Goal: Task Accomplishment & Management: Use online tool/utility

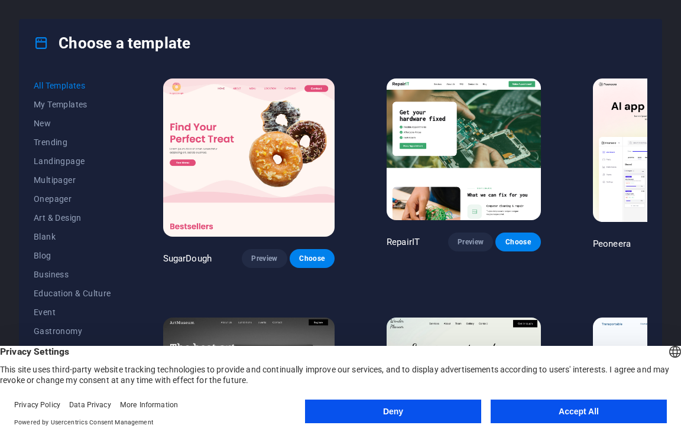
drag, startPoint x: 538, startPoint y: 414, endPoint x: 539, endPoint y: 171, distance: 242.8
click at [538, 413] on button "Accept All" at bounding box center [578, 412] width 176 height 24
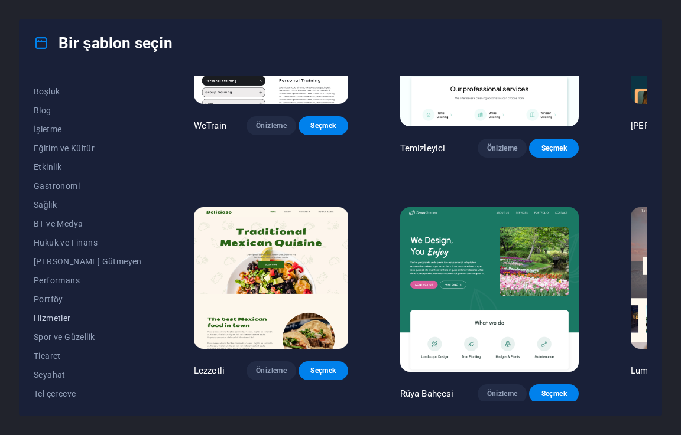
scroll to position [147, 0]
click at [68, 316] on font "Hizmetler" at bounding box center [52, 316] width 37 height 9
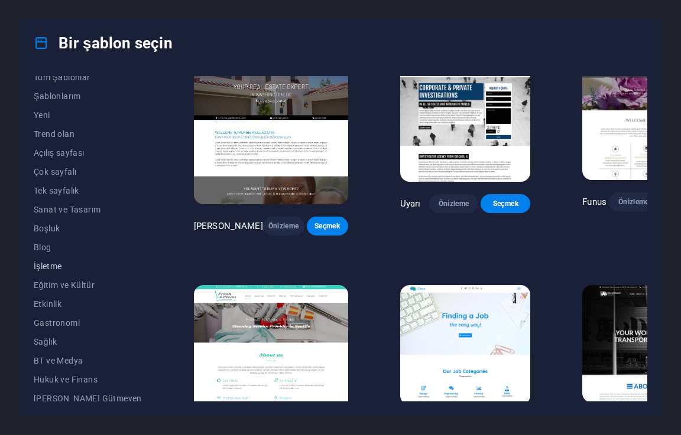
scroll to position [0, 0]
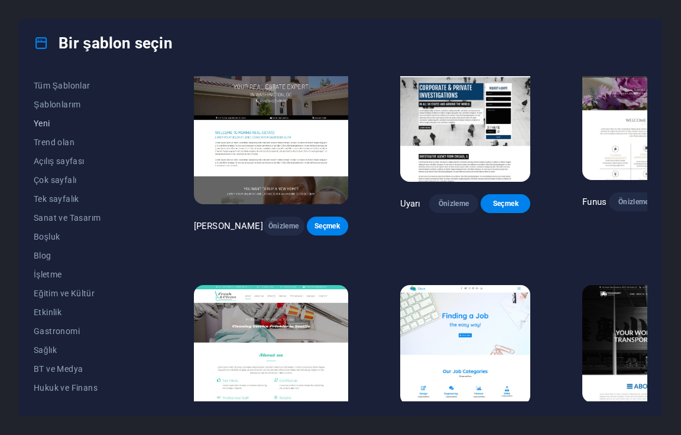
click at [43, 119] on font "Yeni" at bounding box center [42, 123] width 17 height 9
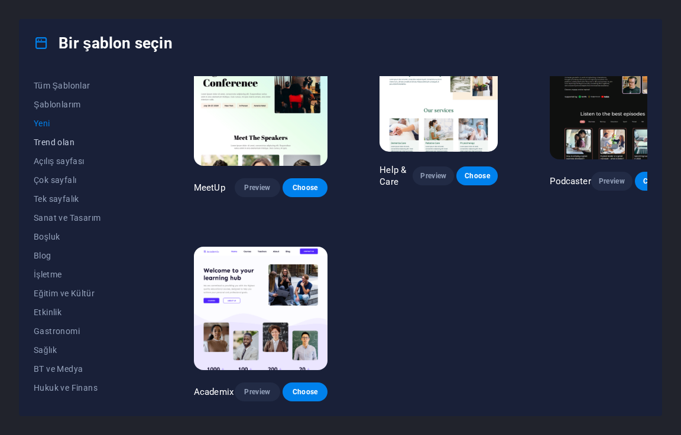
scroll to position [638, 0]
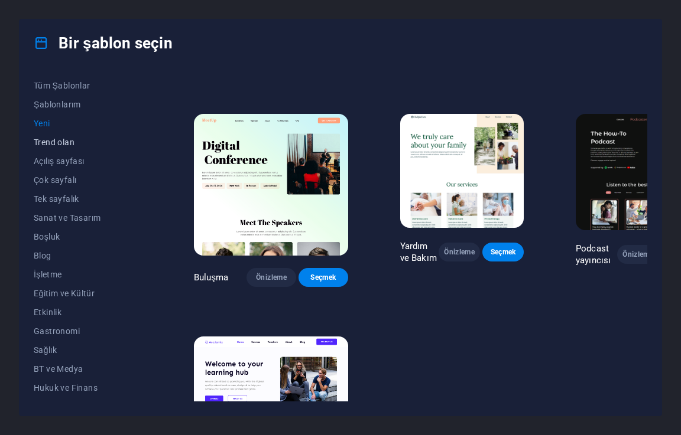
click at [56, 142] on font "Trend olan" at bounding box center [54, 142] width 41 height 9
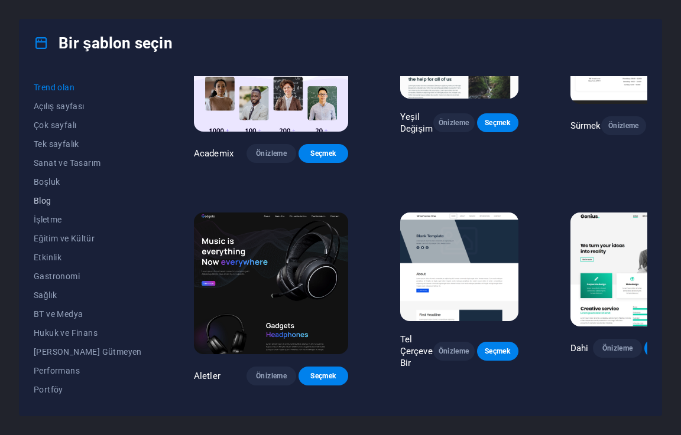
scroll to position [147, 0]
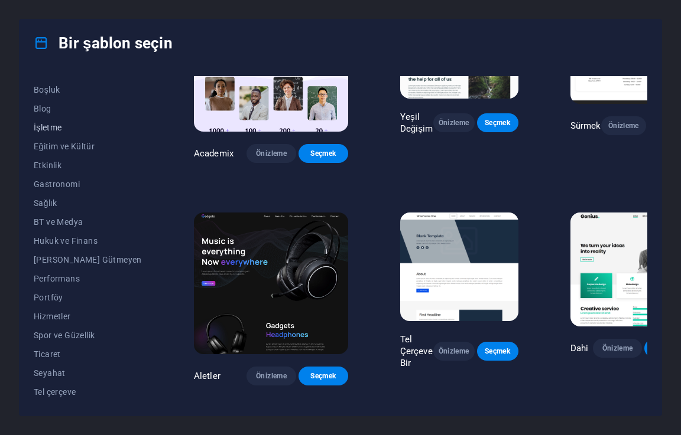
click at [54, 125] on font "İşletme" at bounding box center [48, 127] width 28 height 9
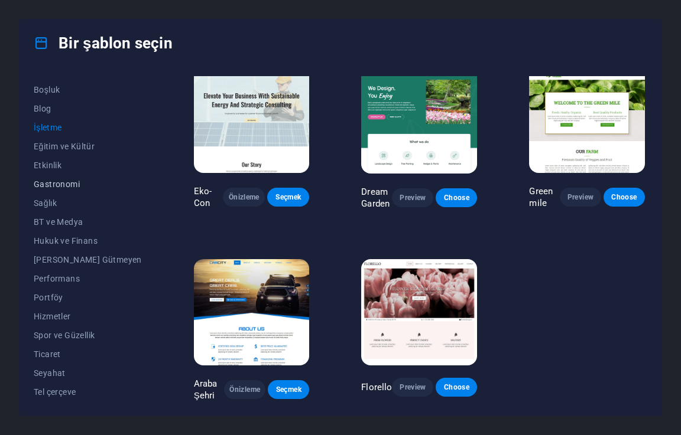
scroll to position [0, 0]
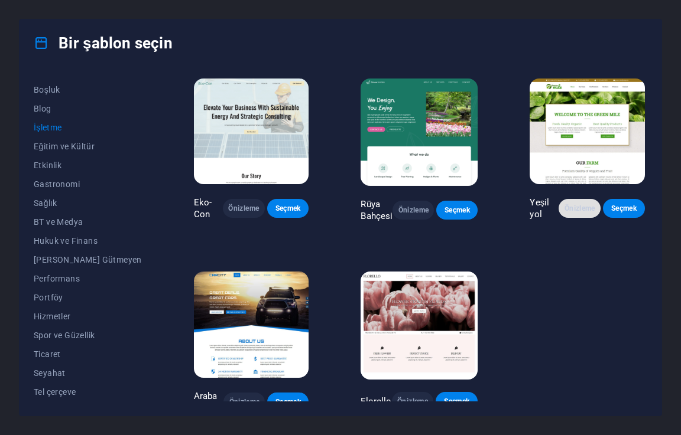
click at [583, 213] on font "Önizleme" at bounding box center [579, 208] width 31 height 8
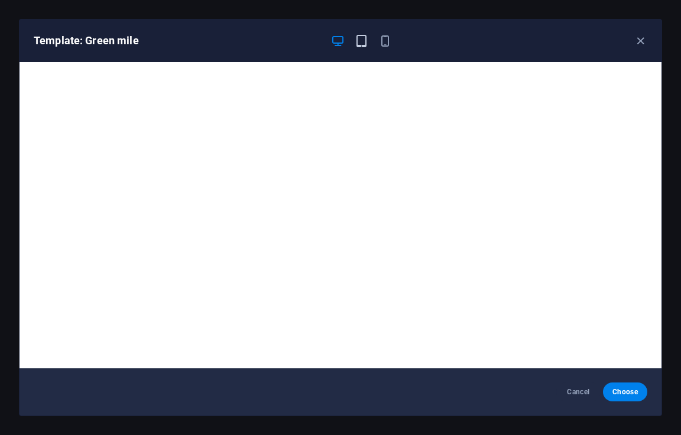
click at [360, 40] on icon "button" at bounding box center [361, 41] width 14 height 14
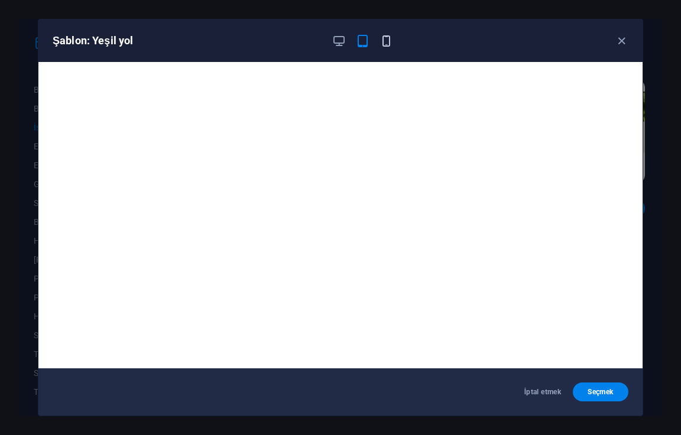
click at [385, 45] on icon "button" at bounding box center [386, 41] width 14 height 14
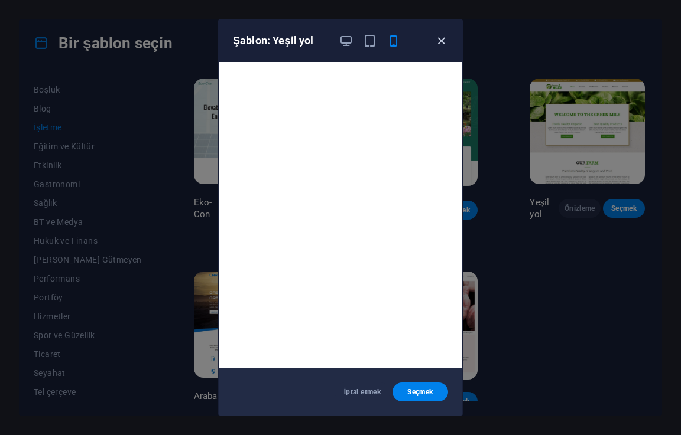
click at [441, 39] on icon "button" at bounding box center [441, 41] width 14 height 14
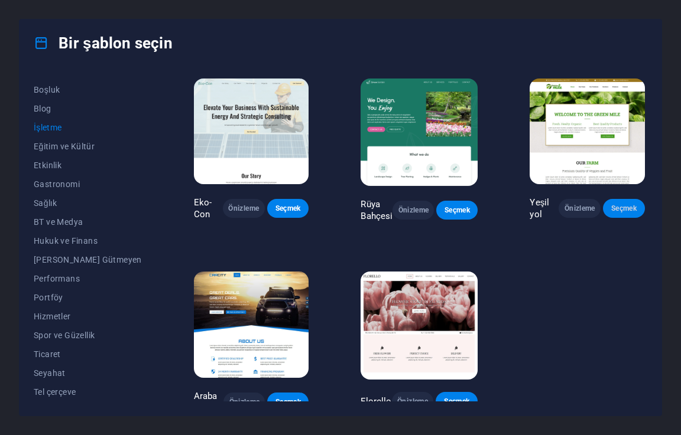
click at [611, 213] on font "Seçmek" at bounding box center [623, 208] width 25 height 8
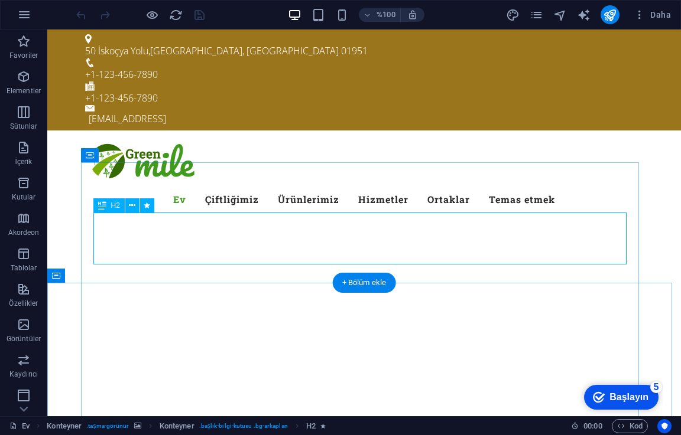
scroll to position [59, 0]
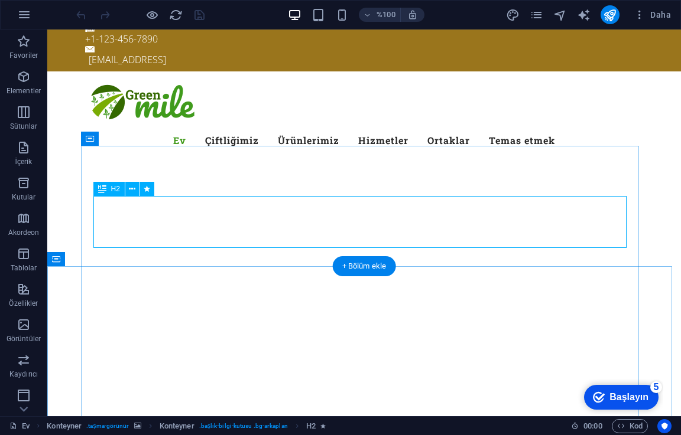
click at [137, 194] on button at bounding box center [132, 189] width 14 height 14
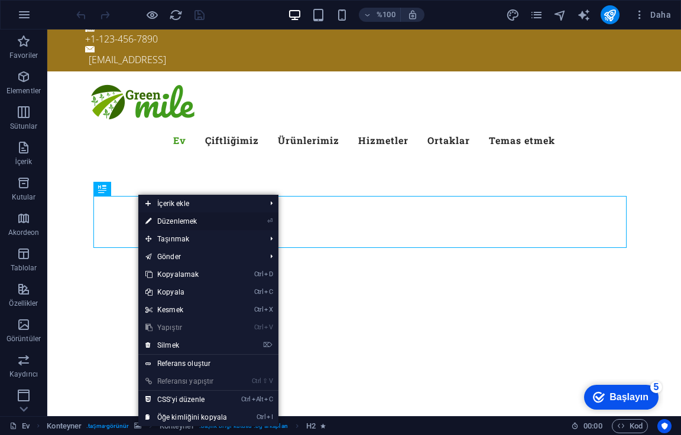
click at [177, 221] on font "Düzenlemek" at bounding box center [177, 221] width 40 height 8
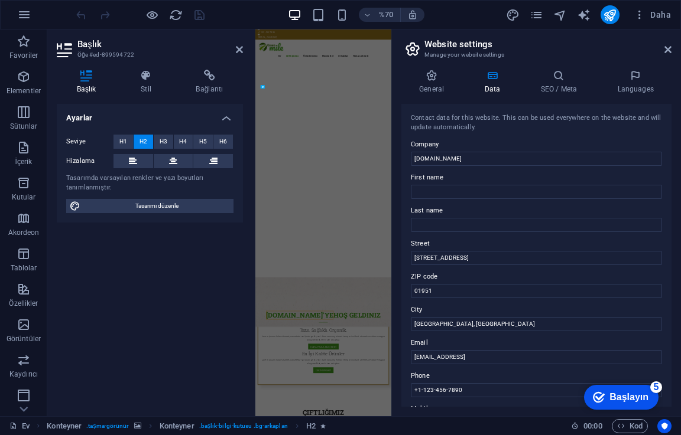
scroll to position [606, 0]
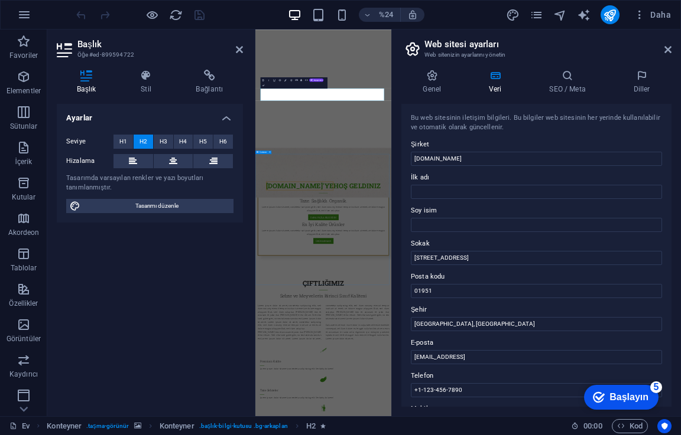
drag, startPoint x: 714, startPoint y: 578, endPoint x: 748, endPoint y: 172, distance: 407.9
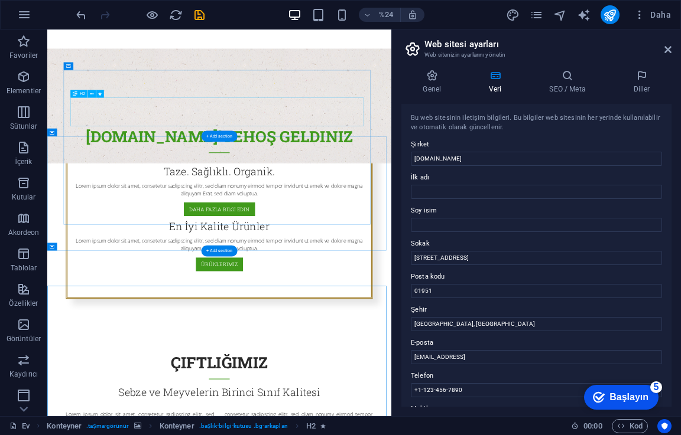
scroll to position [58, 0]
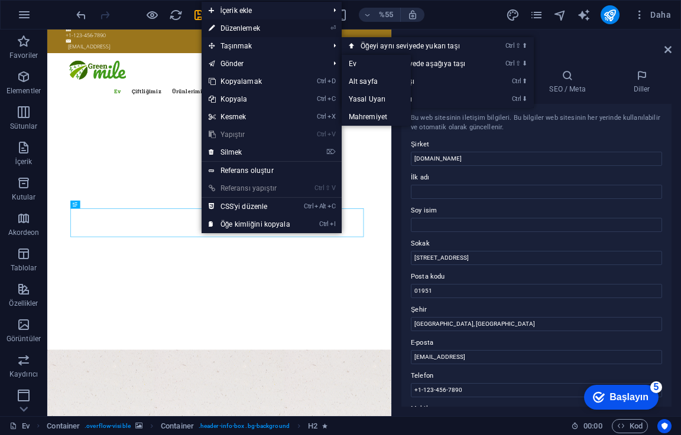
click at [243, 29] on font "Düzenlemek" at bounding box center [240, 28] width 40 height 8
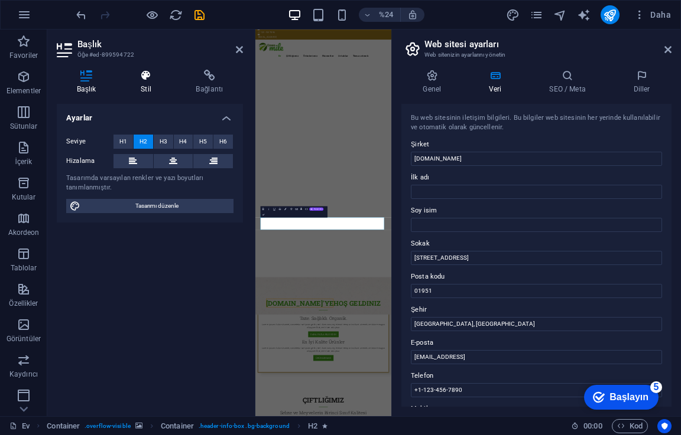
click at [136, 80] on icon at bounding box center [146, 76] width 50 height 12
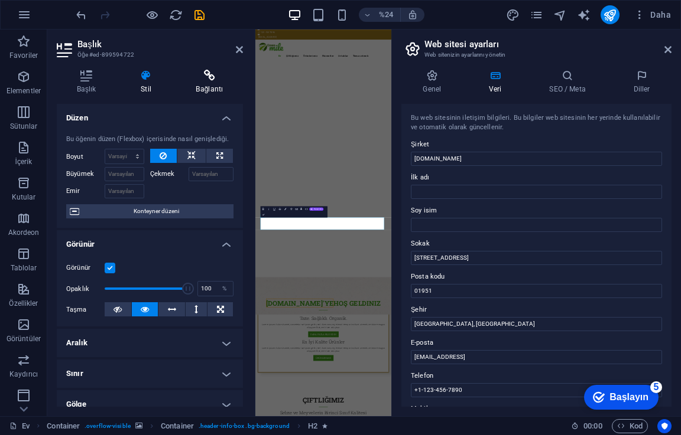
click at [205, 77] on icon at bounding box center [209, 76] width 67 height 12
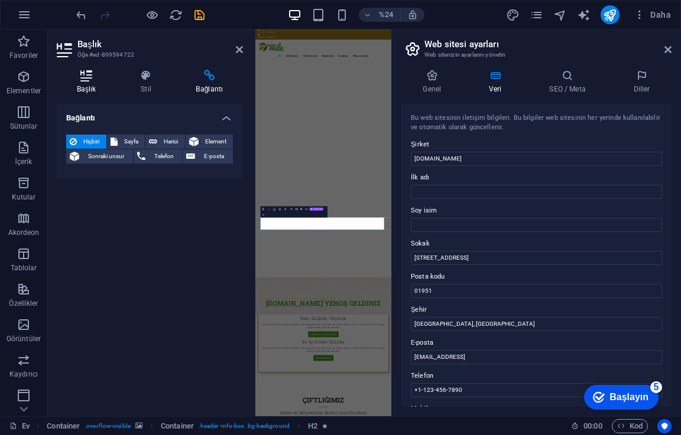
click at [93, 76] on icon at bounding box center [86, 76] width 59 height 12
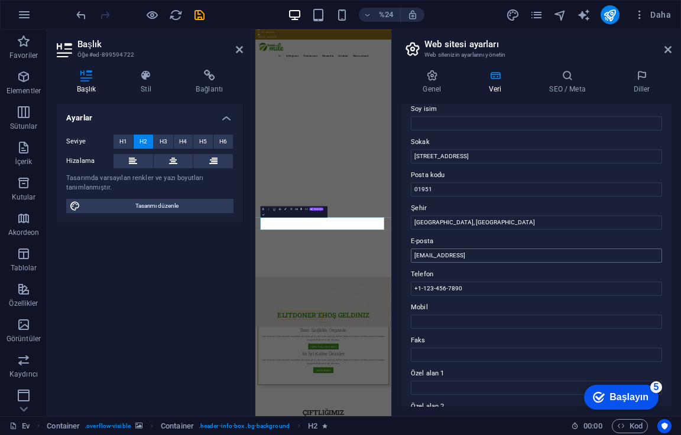
scroll to position [118, 0]
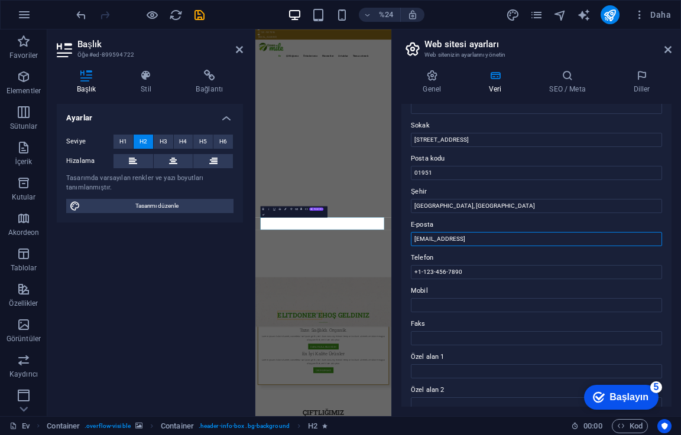
drag, startPoint x: 567, startPoint y: 242, endPoint x: 411, endPoint y: 242, distance: 156.0
click at [411, 242] on input "a3d5ee07e8b3e7447088e32b677ec9@plesk.local" at bounding box center [536, 239] width 251 height 14
type input "[EMAIL_ADDRESS][DOMAIN_NAME]"
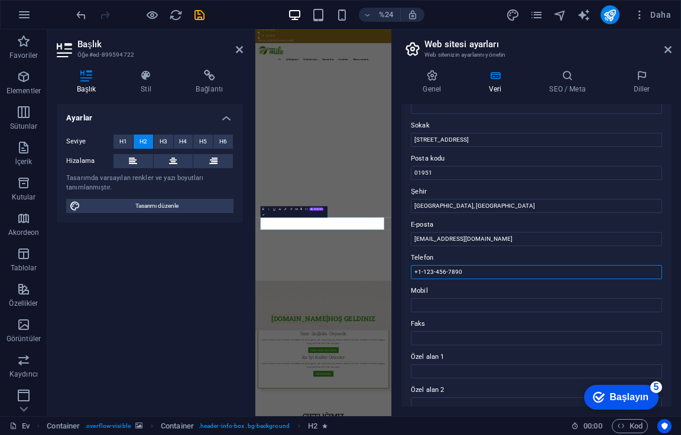
click at [465, 274] on input "+1-123-456-7890" at bounding box center [536, 272] width 251 height 14
type input "[PHONE_NUMBER]"
click at [461, 200] on input "Newbury, MA" at bounding box center [536, 206] width 251 height 14
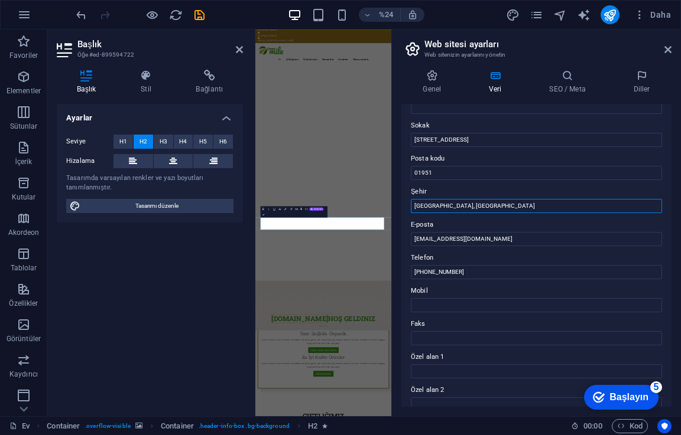
click at [461, 200] on input "Newbury, MA" at bounding box center [536, 206] width 251 height 14
type input "i"
type input "t"
type input "Torbalı,[GEOGRAPHIC_DATA],[GEOGRAPHIC_DATA]"
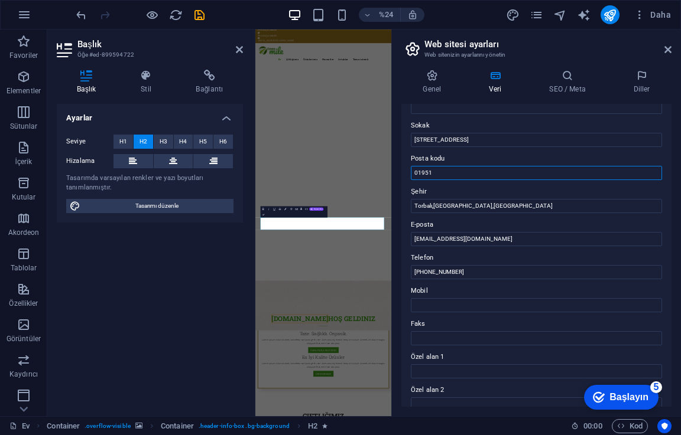
click at [479, 175] on input "01951" at bounding box center [536, 173] width 251 height 14
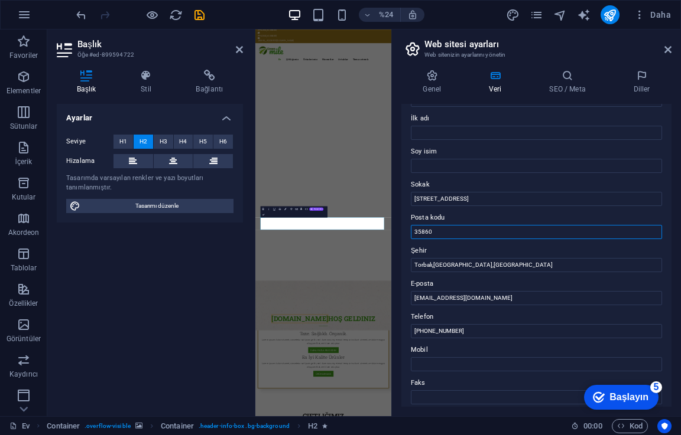
scroll to position [0, 0]
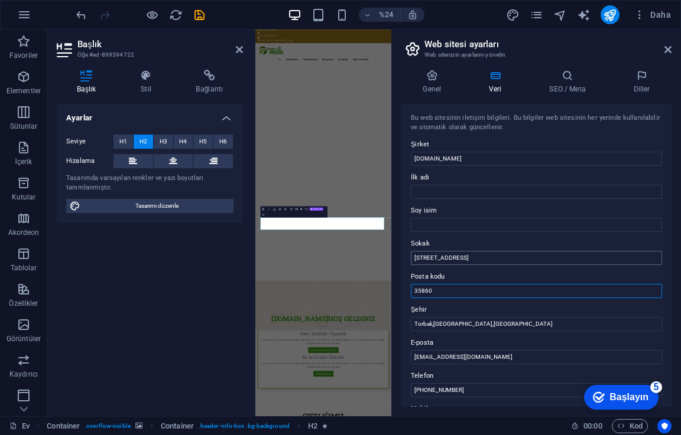
type input "35860"
click at [493, 258] on input "50 Scotland Rd" at bounding box center [536, 258] width 251 height 14
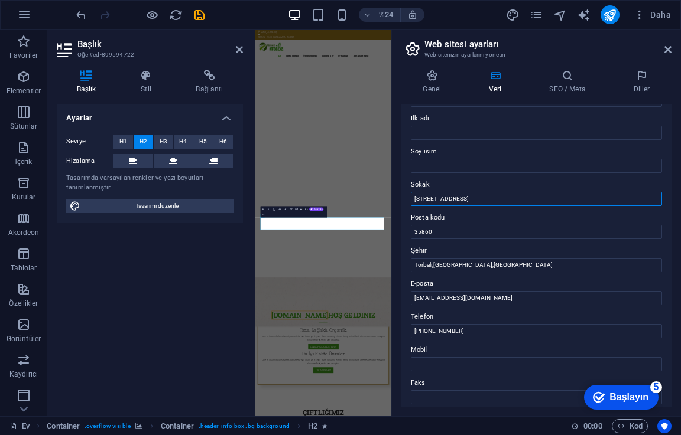
type input "[STREET_ADDRESS]"
click at [567, 175] on div "Bu web sitesinin iletişim bilgileri. Bu bilgiler web sitesinin her yerinde kull…" at bounding box center [536, 255] width 270 height 303
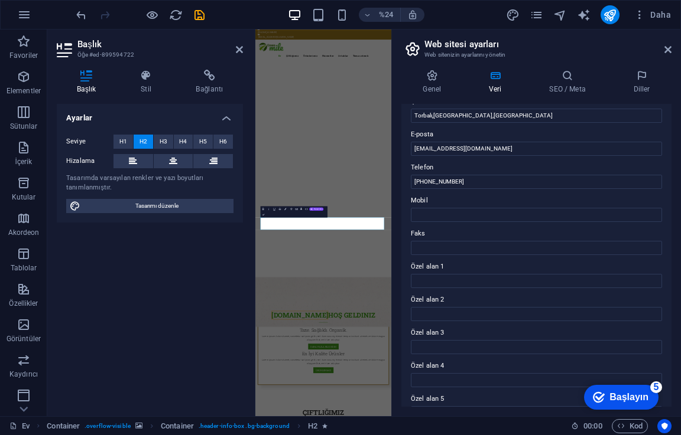
scroll to position [0, 0]
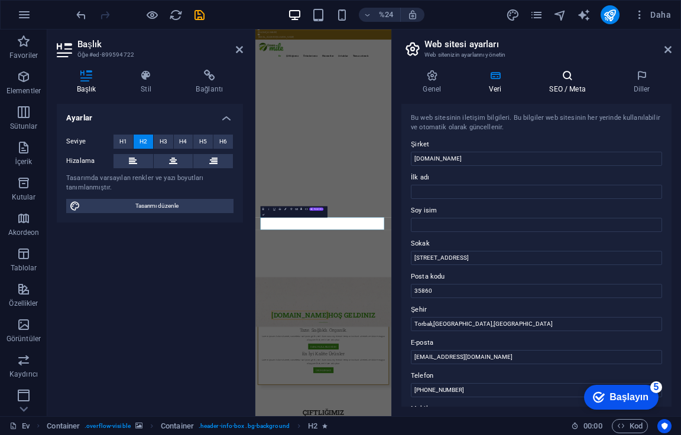
click at [576, 82] on h4 "SEO / Meta" at bounding box center [570, 82] width 84 height 25
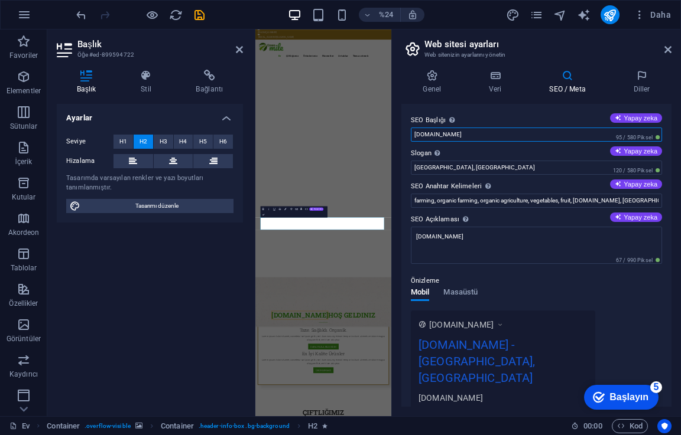
click at [451, 134] on input "[DOMAIN_NAME]" at bounding box center [536, 135] width 251 height 14
type input "e"
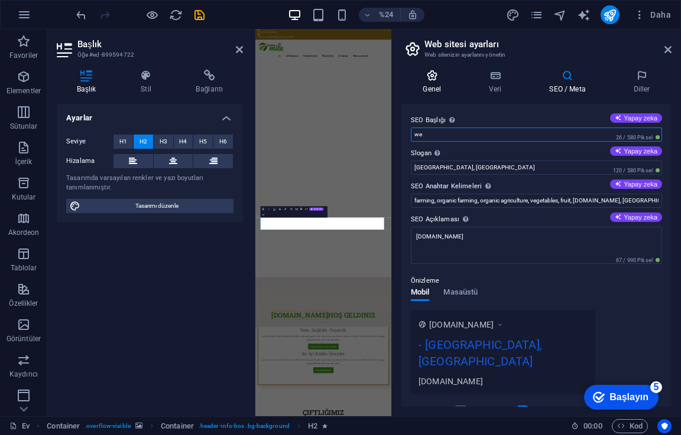
type input "w"
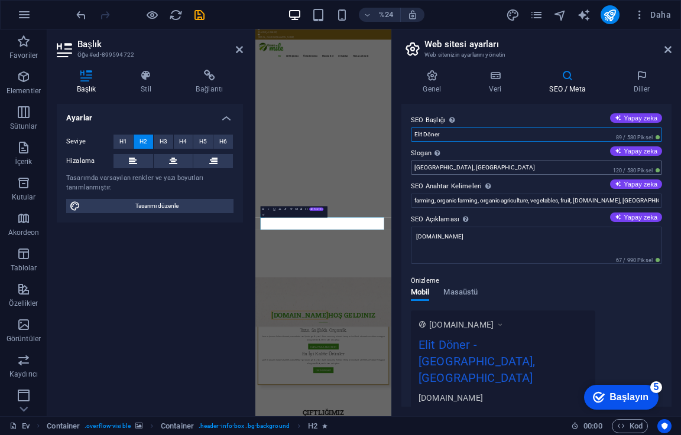
type input "Elit Döner"
click at [461, 170] on input "Newbury, MA" at bounding box center [536, 168] width 251 height 14
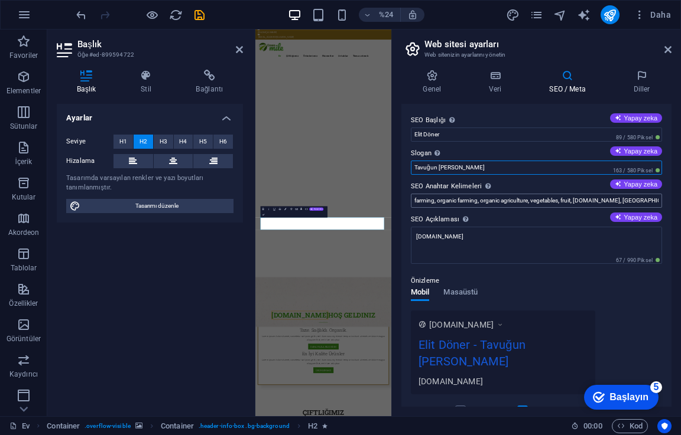
type input "Tavuğun Elit Hali.."
click at [626, 199] on input "farming, organic farming, organic agriculture, vegetables, fruit, elitdoner.tr,…" at bounding box center [536, 201] width 251 height 14
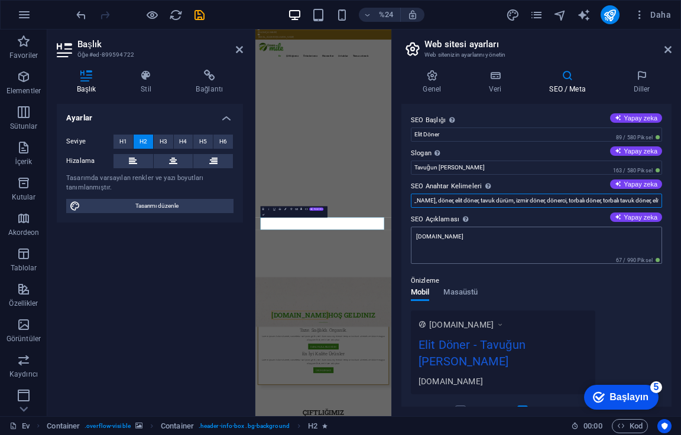
type input "izmir, [PERSON_NAME], döner, elit döner, tavuk dürüm, izmir döner, dönerci, tor…"
click at [468, 241] on textarea "[DOMAIN_NAME]" at bounding box center [536, 245] width 251 height 37
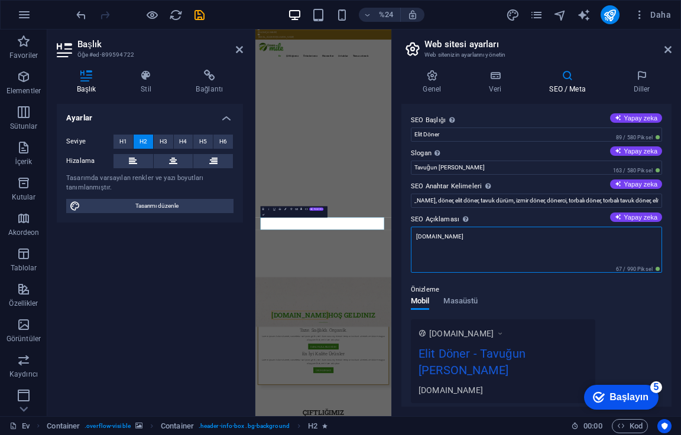
scroll to position [0, 0]
click at [468, 241] on textarea "[DOMAIN_NAME]" at bounding box center [536, 250] width 251 height 46
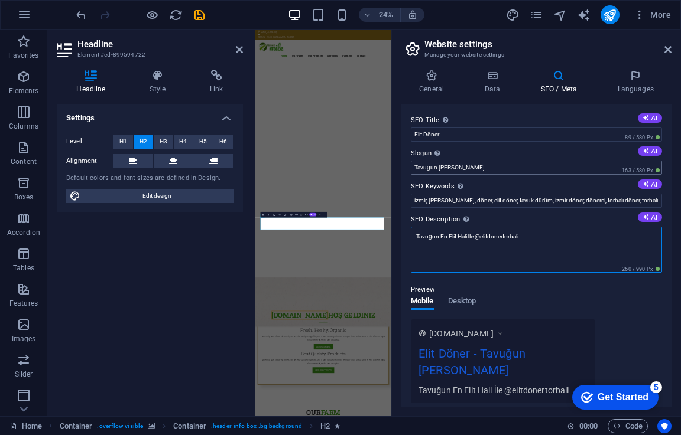
type textarea "Tavuğun En Elit Hali İle @elitdonertorbali"
click at [505, 164] on input "Tavuğun Elit Hali.." at bounding box center [536, 168] width 251 height 14
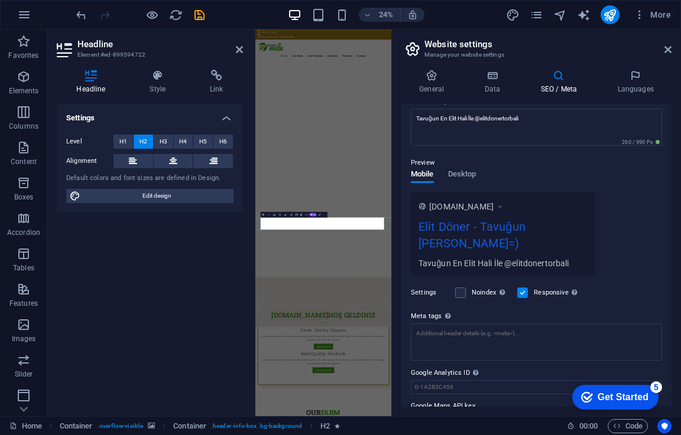
scroll to position [132, 0]
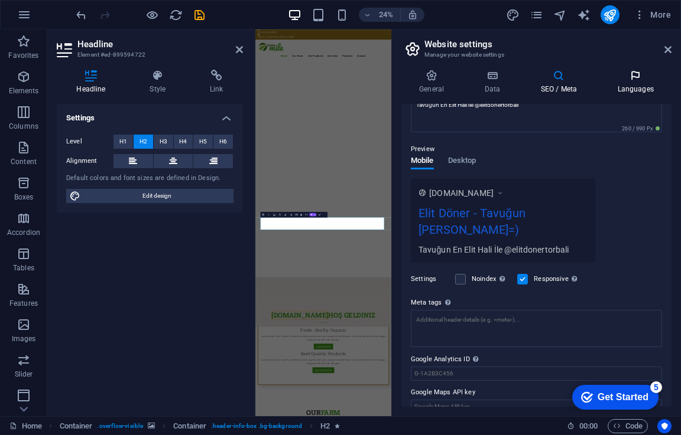
type input "Tavuğun [PERSON_NAME]=)"
click at [645, 71] on icon at bounding box center [635, 76] width 72 height 12
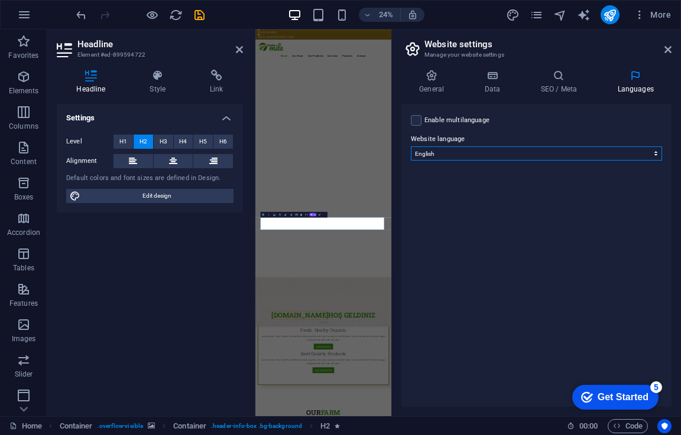
click at [567, 154] on select "Abkhazian Afar Afrikaans Akan Albanian Amharic Arabic Aragonese Armenian Assame…" at bounding box center [536, 154] width 251 height 14
select select "165"
click at [411, 147] on select "Abkhazian Afar Afrikaans Akan Albanian Amharic Arabic Aragonese Armenian Assame…" at bounding box center [536, 154] width 251 height 14
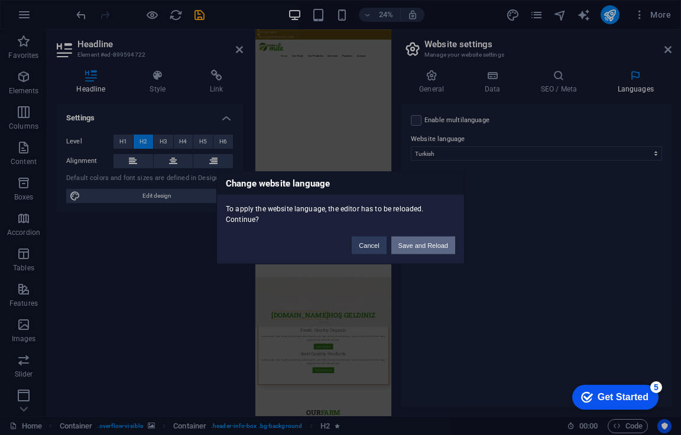
click at [448, 251] on button "Save and Reload" at bounding box center [423, 245] width 64 height 18
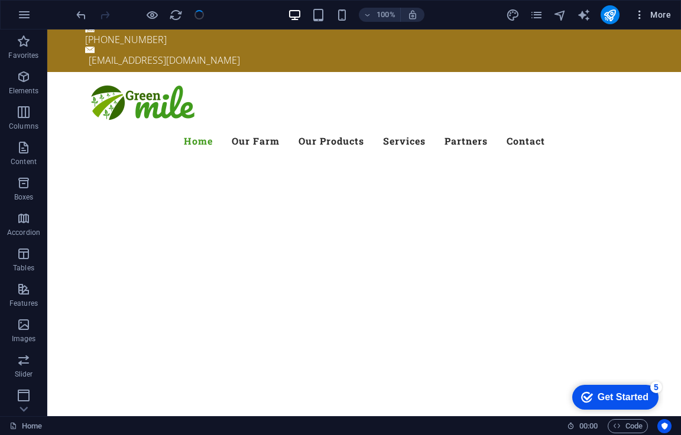
click at [639, 17] on icon "button" at bounding box center [639, 15] width 12 height 12
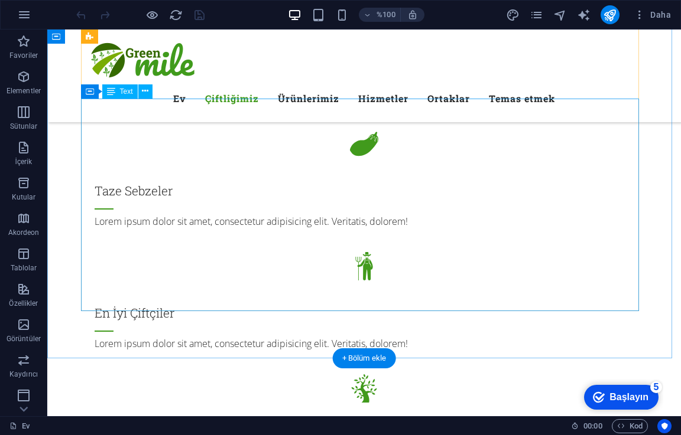
scroll to position [1536, 0]
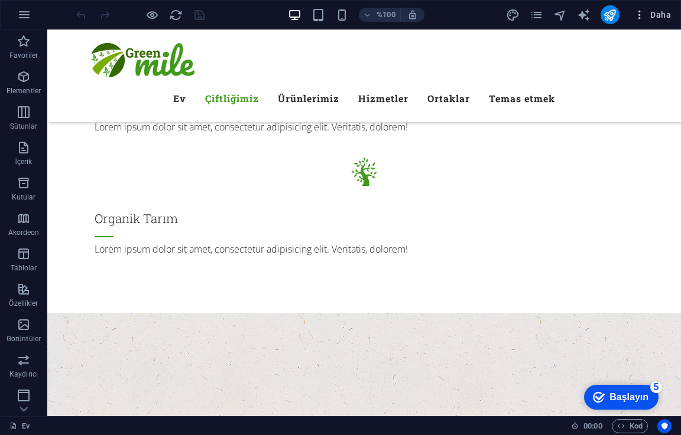
click at [652, 14] on font "Daha" at bounding box center [660, 14] width 21 height 9
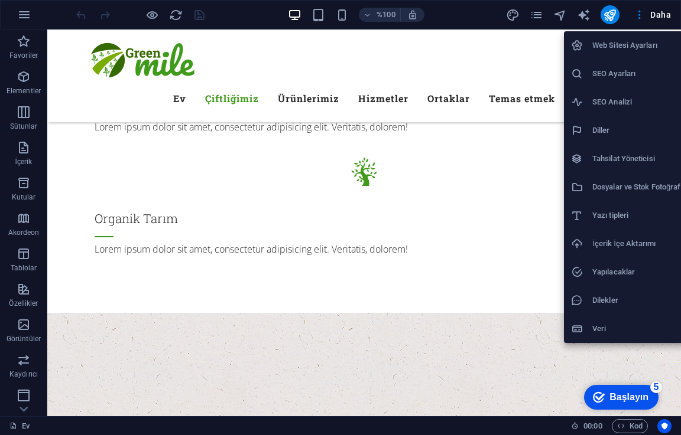
click at [629, 73] on font "SEO Ayarları" at bounding box center [613, 73] width 43 height 9
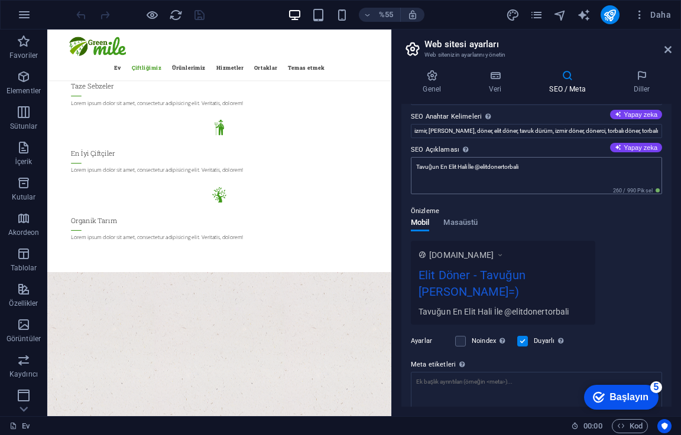
scroll to position [0, 0]
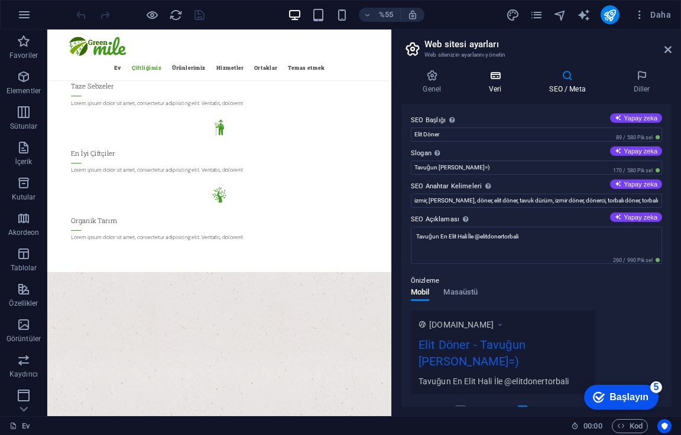
click at [500, 76] on icon at bounding box center [495, 76] width 56 height 12
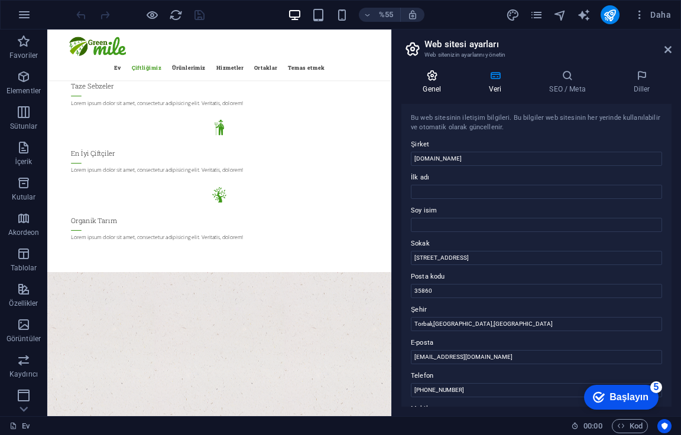
click at [426, 86] on font "Genel" at bounding box center [431, 89] width 18 height 8
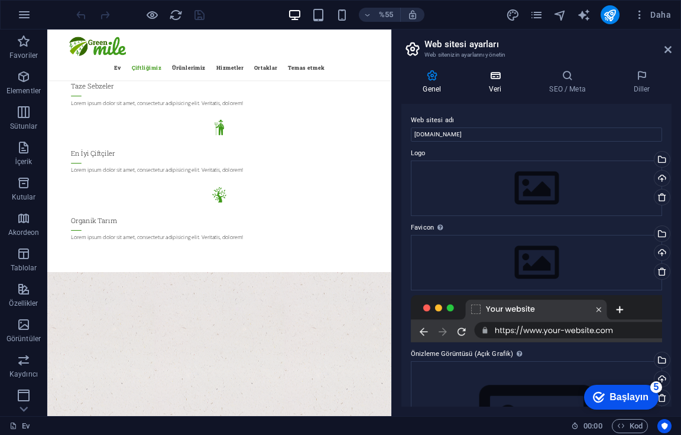
click at [497, 86] on font "Veri" at bounding box center [495, 89] width 13 height 8
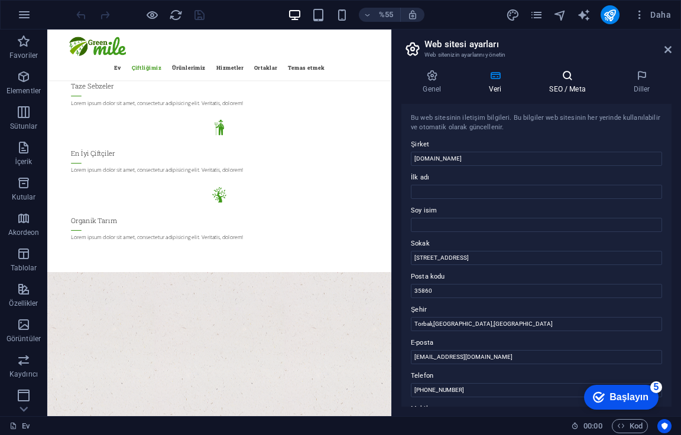
click at [583, 79] on icon at bounding box center [567, 76] width 79 height 12
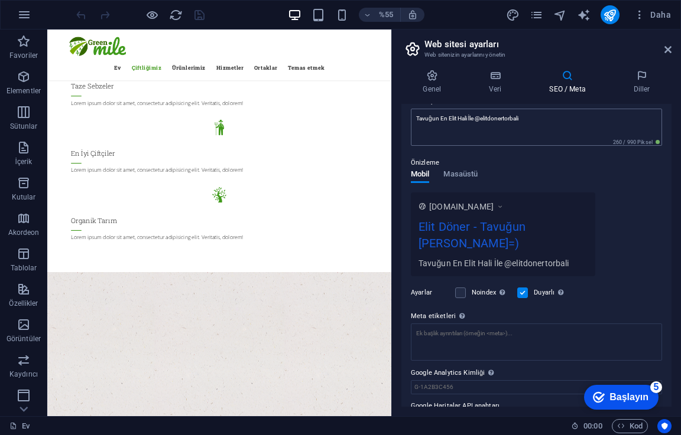
scroll to position [132, 0]
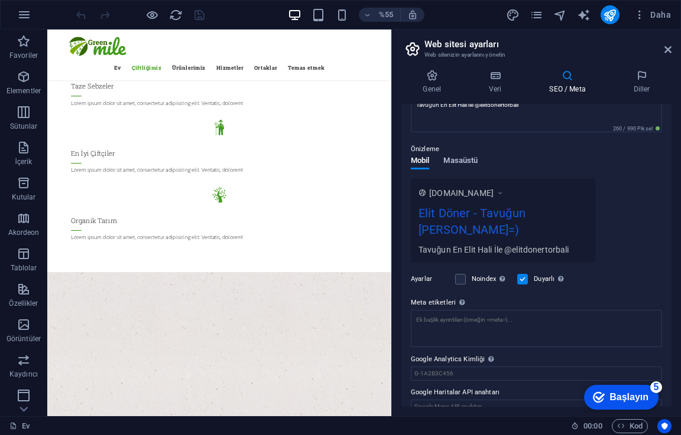
click at [461, 161] on font "Masaüstü" at bounding box center [460, 160] width 34 height 9
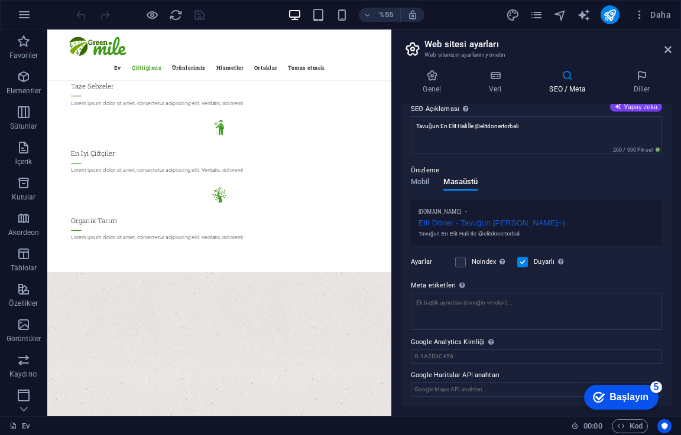
scroll to position [110, 0]
click at [429, 178] on font "Mobil" at bounding box center [420, 182] width 18 height 9
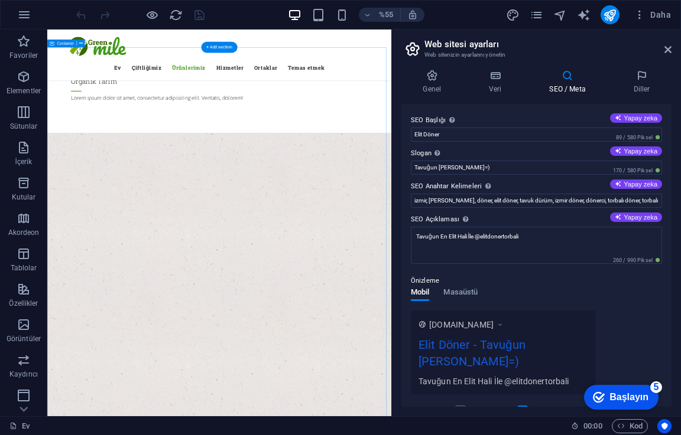
scroll to position [1950, 0]
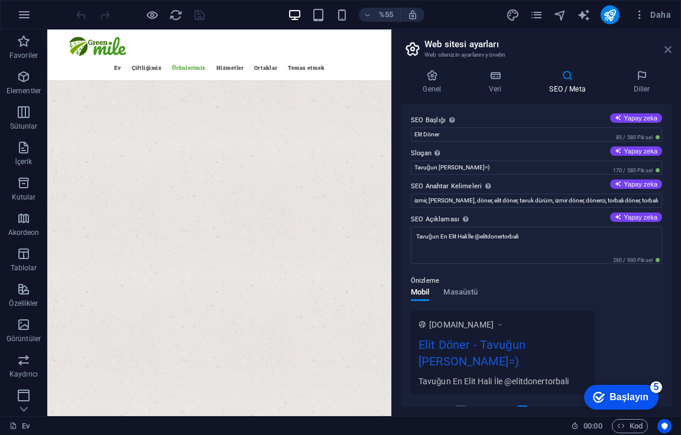
click at [668, 45] on icon at bounding box center [667, 49] width 7 height 9
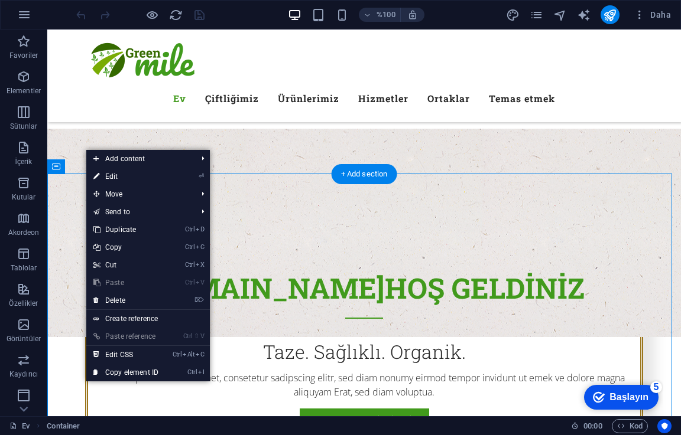
scroll to position [295, 0]
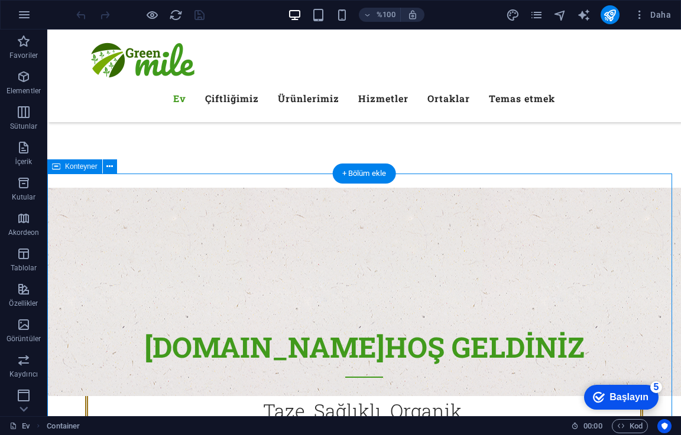
click at [112, 168] on icon at bounding box center [109, 167] width 6 height 12
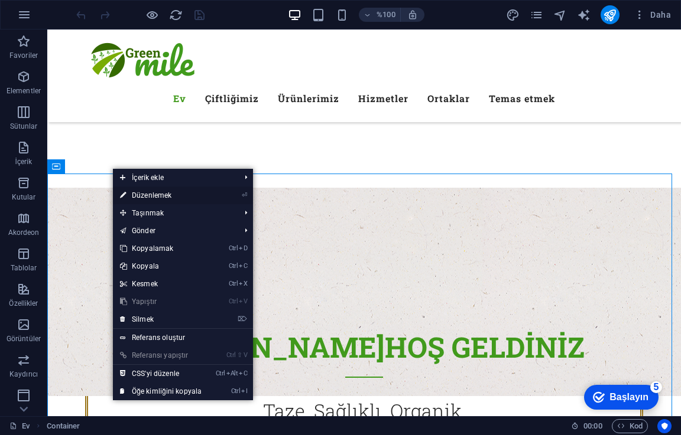
click at [187, 193] on link "⏎ Düzenlemek" at bounding box center [161, 196] width 96 height 18
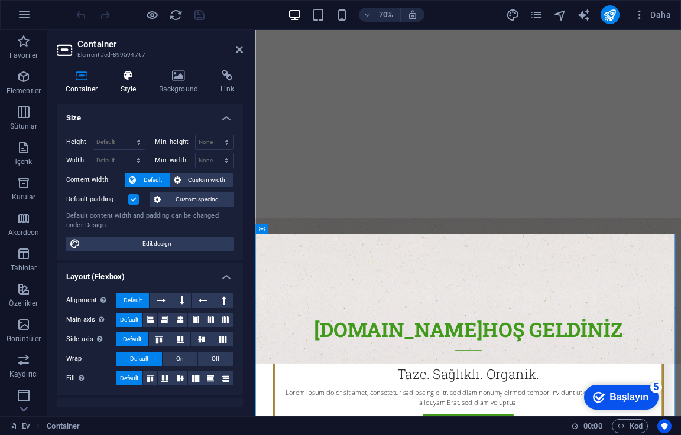
click at [129, 79] on icon at bounding box center [129, 76] width 34 height 12
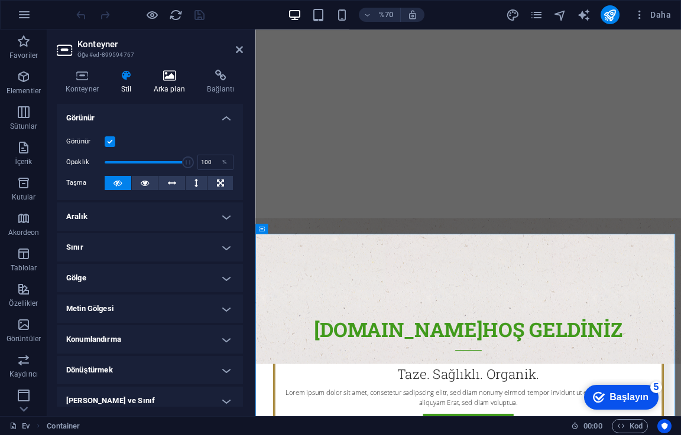
click at [174, 80] on icon at bounding box center [169, 76] width 49 height 12
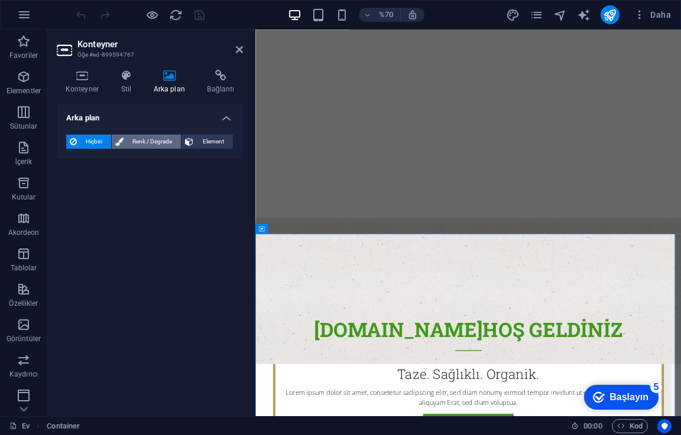
click at [145, 135] on span "Renk / Degrade" at bounding box center [152, 142] width 51 height 14
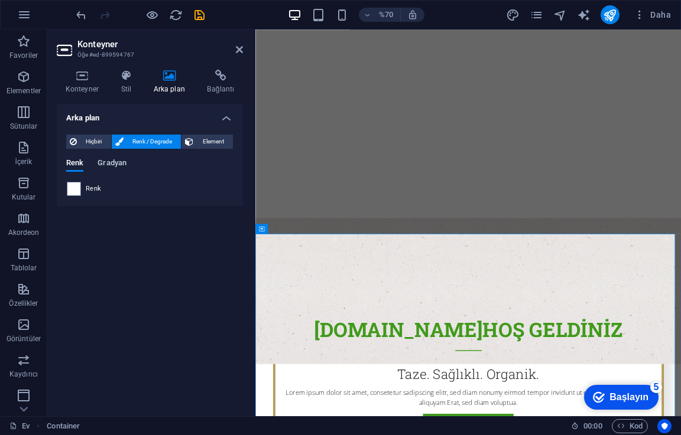
click at [105, 167] on font "Gradyan" at bounding box center [111, 162] width 29 height 9
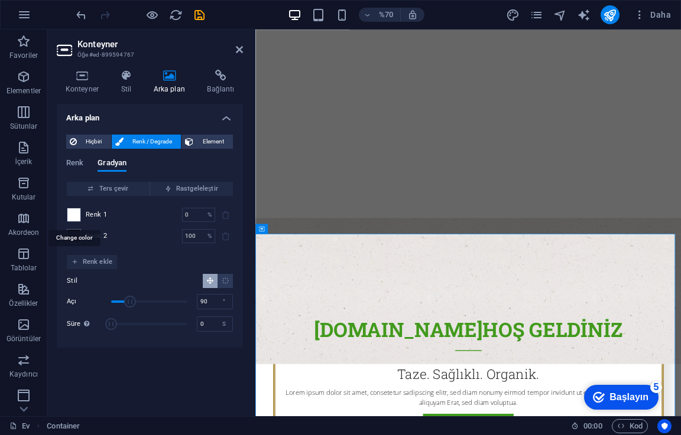
click at [78, 216] on span at bounding box center [73, 215] width 13 height 13
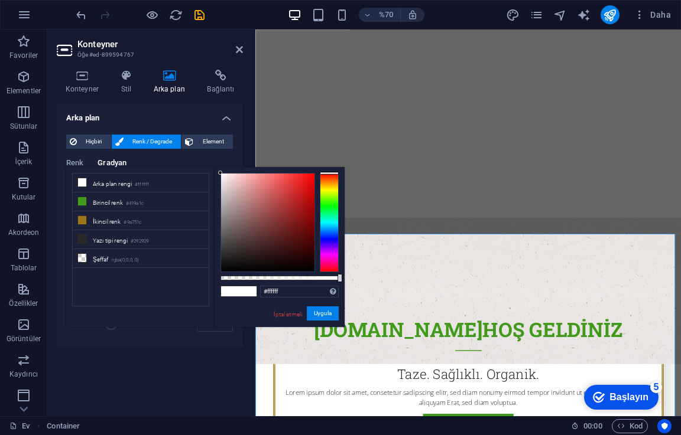
click at [311, 178] on div at bounding box center [267, 223] width 93 height 98
type input "#f20808"
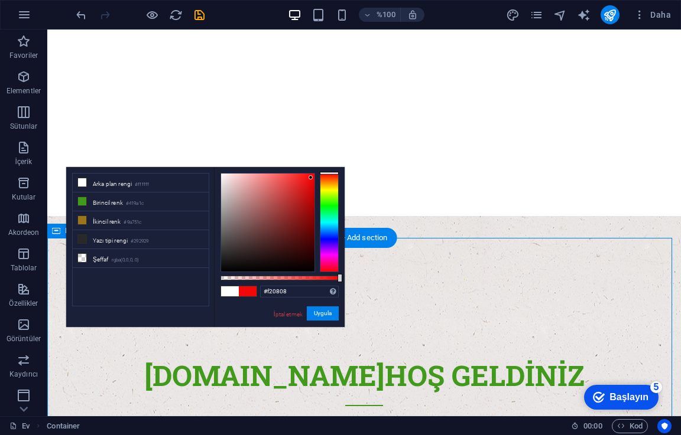
click at [450, 223] on figure at bounding box center [363, 320] width 633 height 209
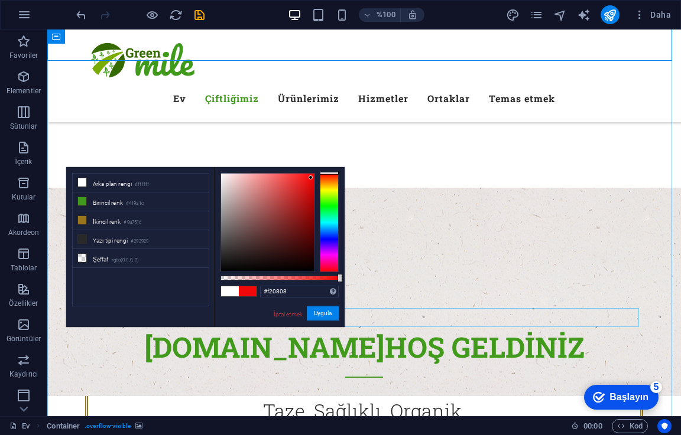
scroll to position [473, 0]
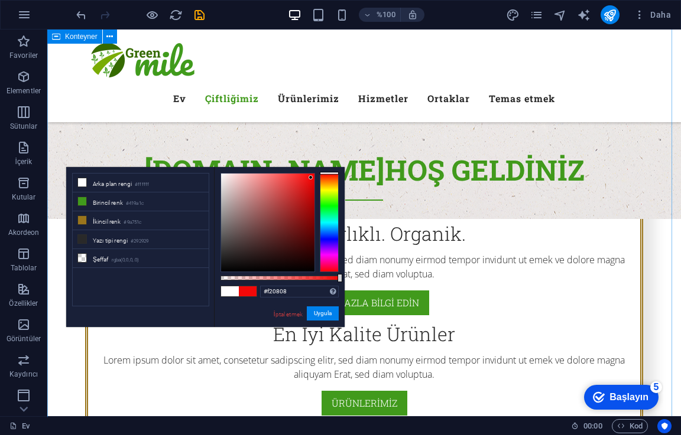
drag, startPoint x: 52, startPoint y: 130, endPoint x: 52, endPoint y: 123, distance: 7.1
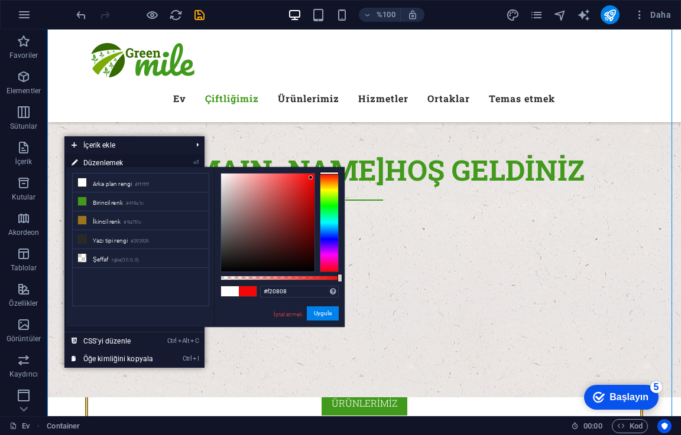
click at [152, 164] on link "⏎ Düzenlemek" at bounding box center [112, 163] width 96 height 18
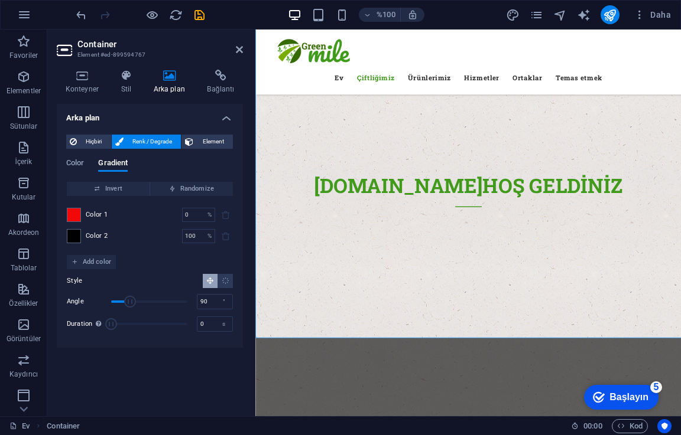
scroll to position [556, 0]
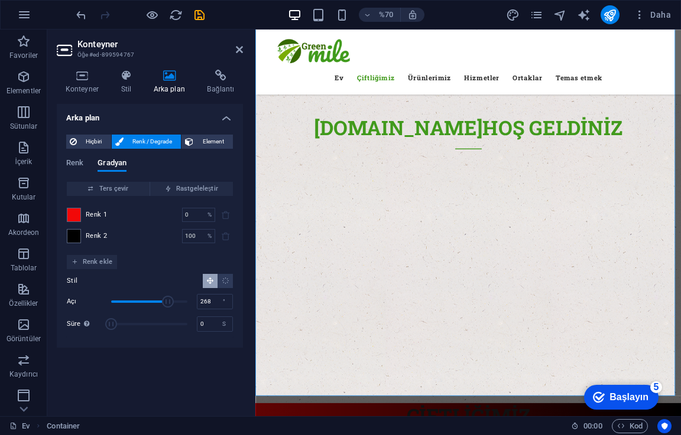
drag, startPoint x: 127, startPoint y: 301, endPoint x: 168, endPoint y: 304, distance: 40.9
click at [168, 304] on span "Açı" at bounding box center [168, 302] width 12 height 12
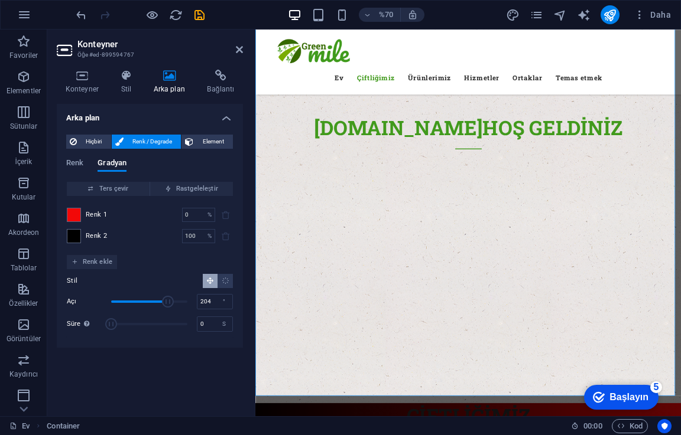
click at [154, 301] on span "Açı" at bounding box center [149, 302] width 76 height 18
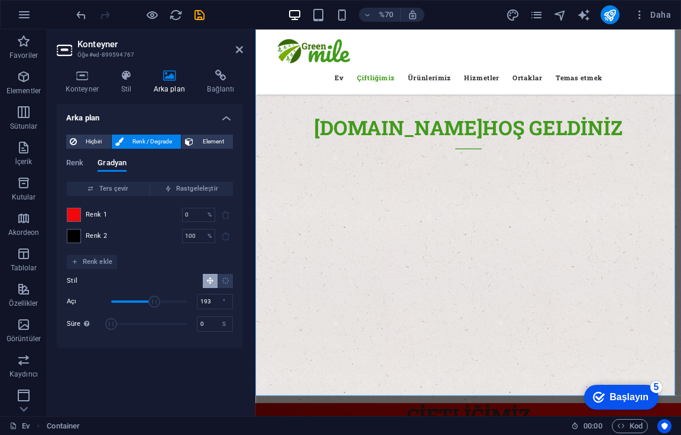
click at [152, 301] on span "Açı" at bounding box center [154, 302] width 12 height 12
click at [148, 300] on span "Açı" at bounding box center [152, 302] width 12 height 12
click at [148, 300] on span "Açı" at bounding box center [148, 302] width 12 height 12
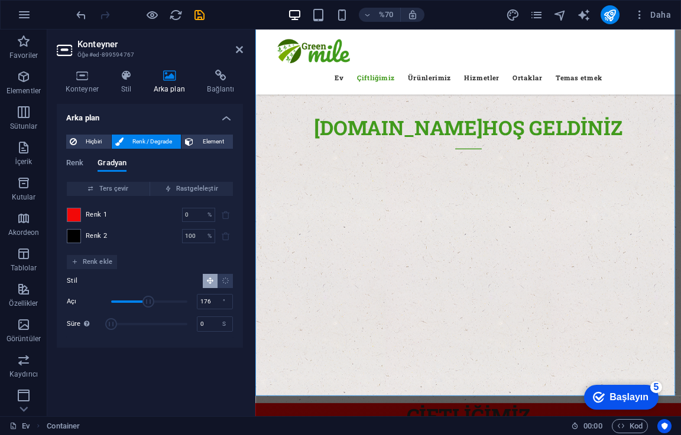
click at [148, 300] on span "Açı" at bounding box center [148, 302] width 12 height 12
type input "179"
click at [149, 301] on span "Açı" at bounding box center [149, 302] width 12 height 12
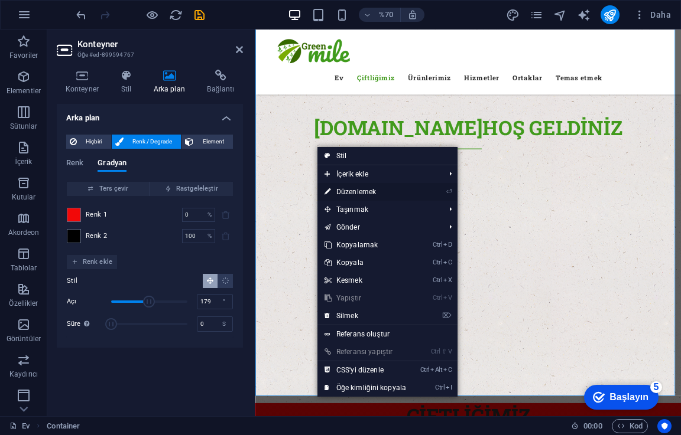
click at [337, 188] on font "Düzenlemek" at bounding box center [356, 192] width 40 height 8
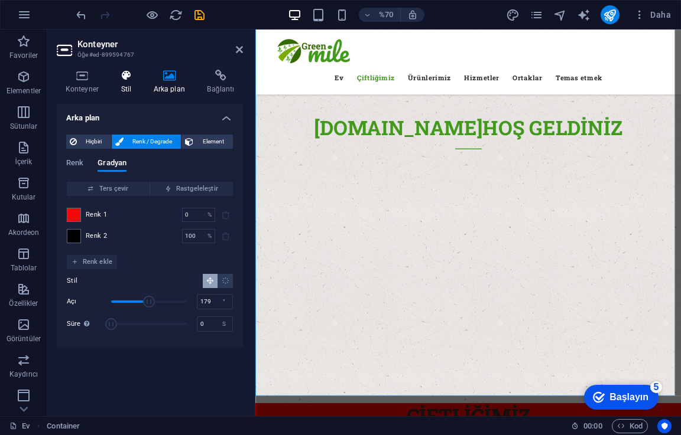
click at [118, 84] on h4 "Stil" at bounding box center [128, 82] width 32 height 25
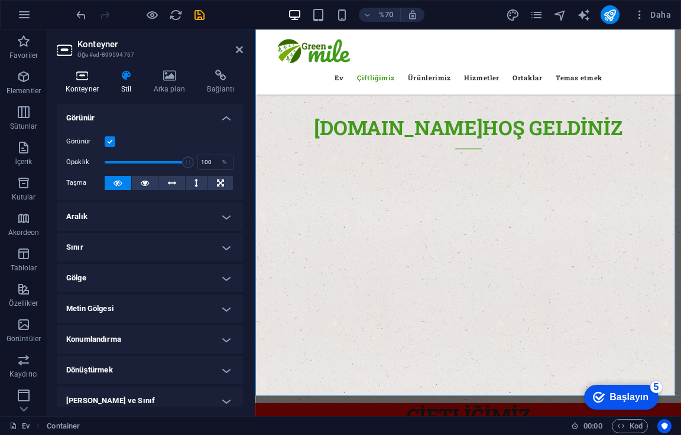
click at [95, 84] on h4 "Konteyner" at bounding box center [85, 82] width 56 height 25
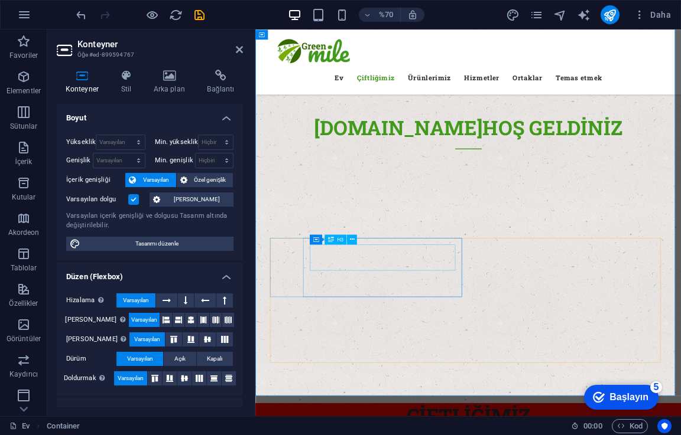
drag, startPoint x: 432, startPoint y: 339, endPoint x: 588, endPoint y: 214, distance: 200.5
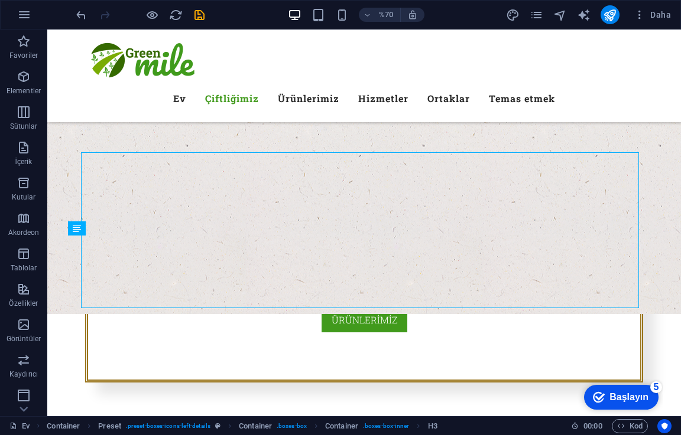
scroll to position [473, 0]
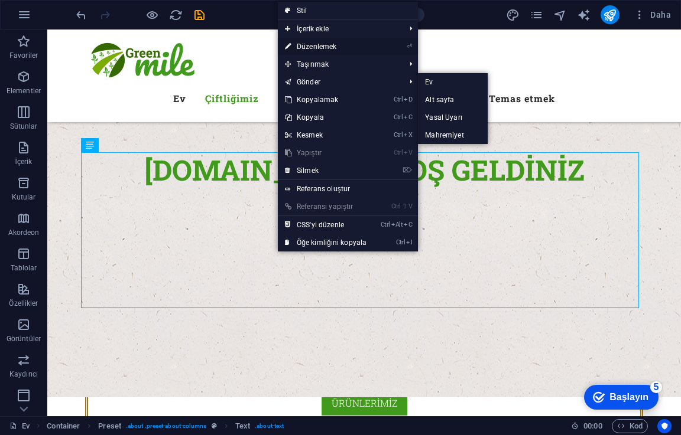
drag, startPoint x: 339, startPoint y: 49, endPoint x: 119, endPoint y: 44, distance: 219.3
click at [339, 49] on link "⏎ Düzenlemek" at bounding box center [326, 47] width 96 height 18
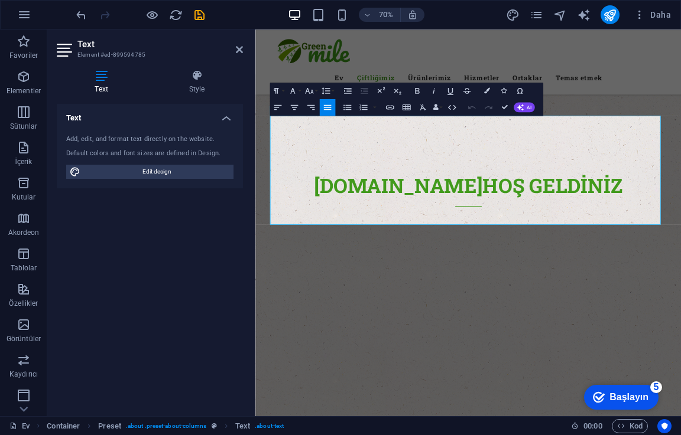
scroll to position [556, 0]
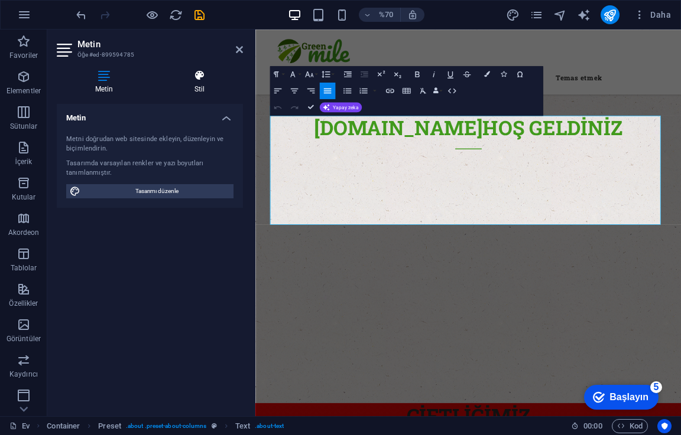
click at [218, 79] on icon at bounding box center [199, 76] width 87 height 12
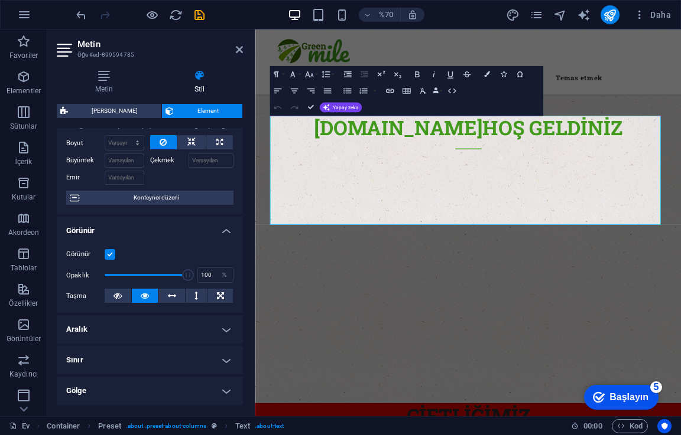
scroll to position [0, 0]
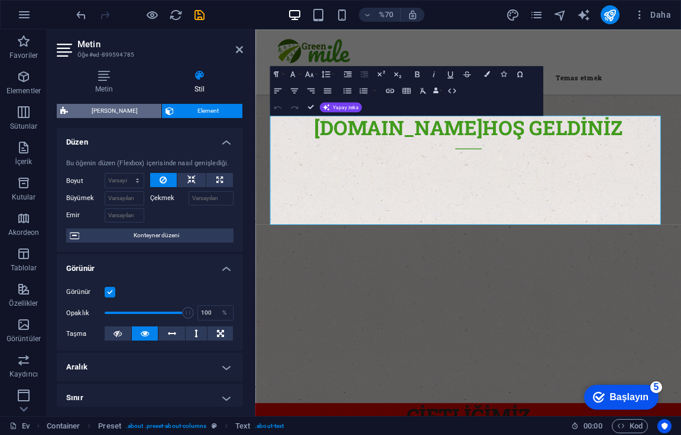
click at [136, 112] on span "[PERSON_NAME]" at bounding box center [114, 111] width 86 height 14
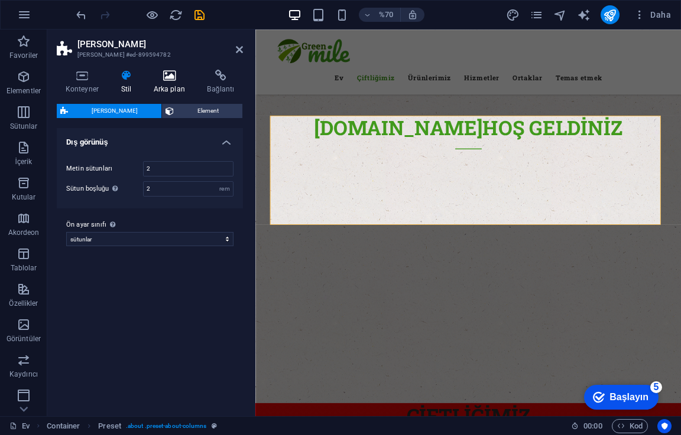
click at [167, 83] on h4 "Arka plan" at bounding box center [172, 82] width 54 height 25
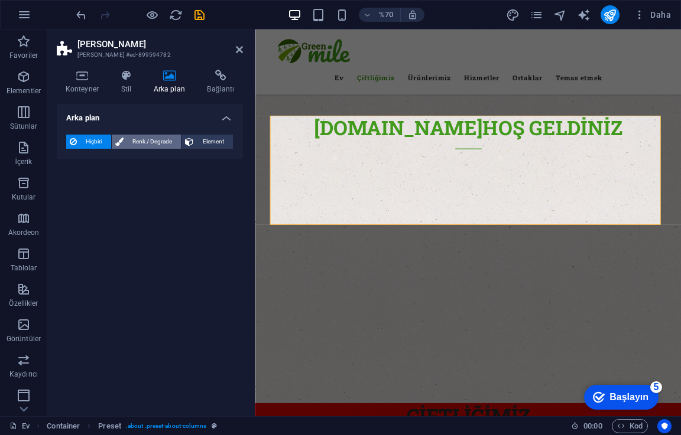
click at [149, 139] on font "Renk / Degrade" at bounding box center [152, 141] width 40 height 6
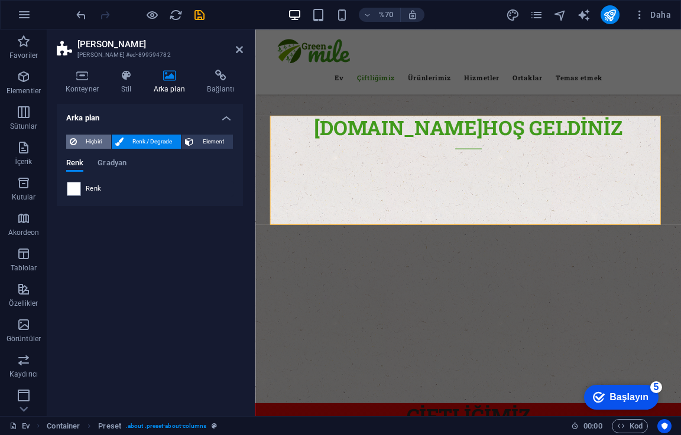
click at [102, 138] on font "Hiçbiri" at bounding box center [94, 141] width 16 height 6
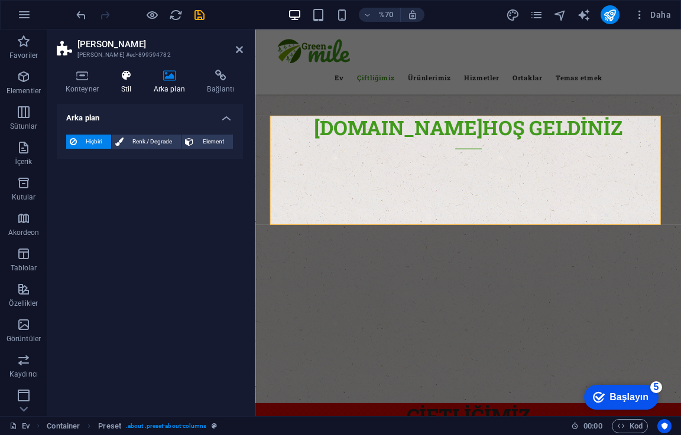
click at [130, 86] on font "Stil" at bounding box center [126, 89] width 11 height 8
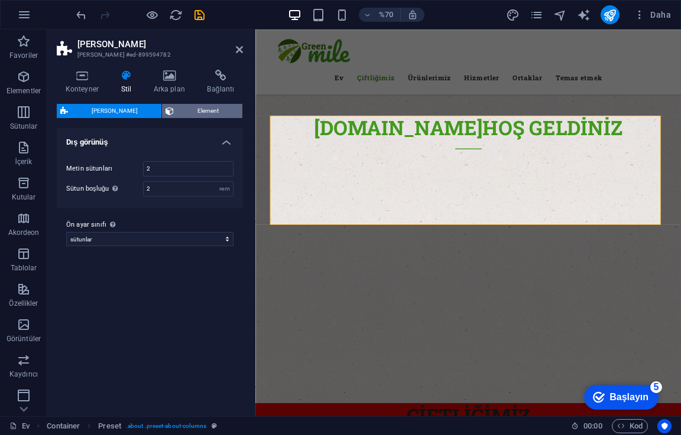
click at [177, 109] on span "Element" at bounding box center [207, 111] width 61 height 14
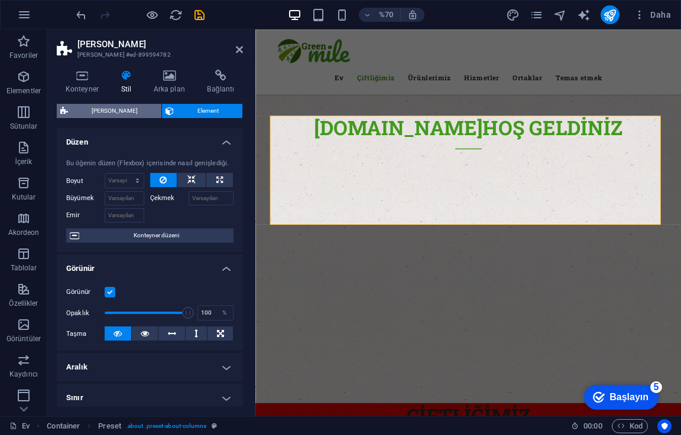
click at [122, 116] on span "[PERSON_NAME]" at bounding box center [114, 111] width 86 height 14
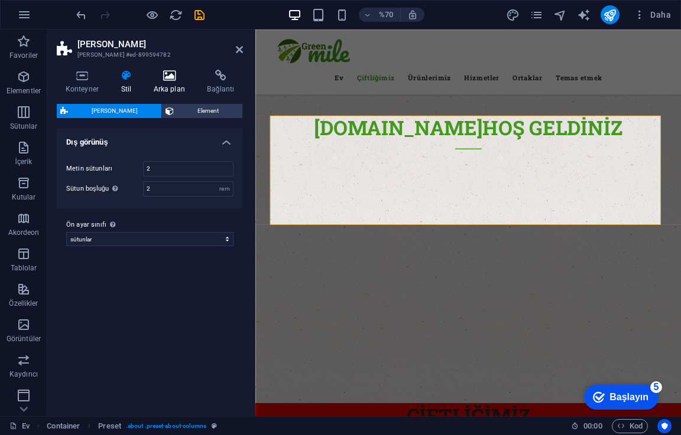
click at [171, 86] on font "Arka plan" at bounding box center [169, 89] width 31 height 8
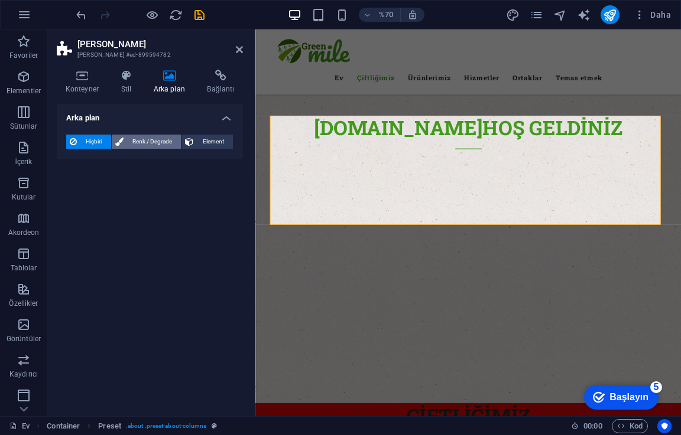
click at [144, 140] on font "Renk / Degrade" at bounding box center [152, 141] width 40 height 6
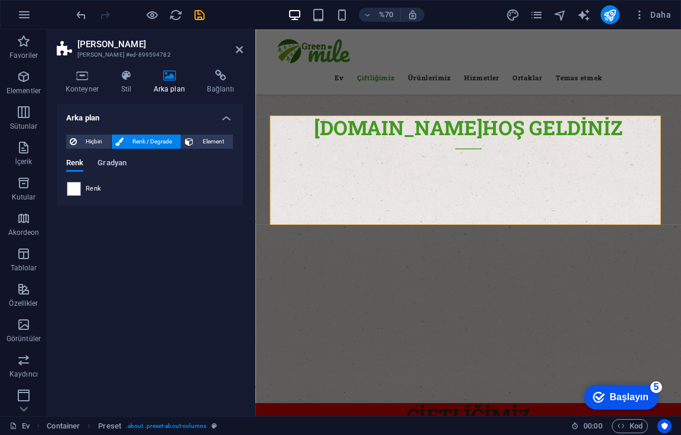
click at [112, 165] on font "Gradyan" at bounding box center [111, 162] width 29 height 9
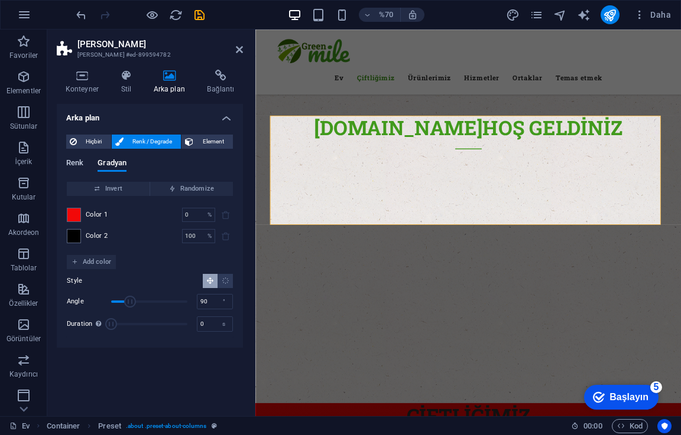
click at [76, 164] on font "Renk" at bounding box center [74, 162] width 17 height 9
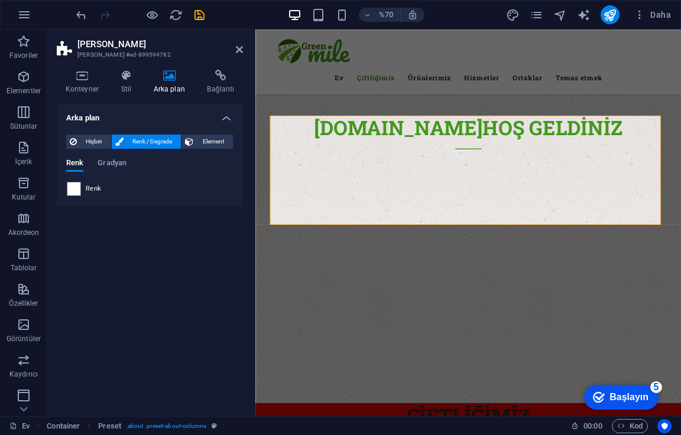
drag, startPoint x: 183, startPoint y: 140, endPoint x: 160, endPoint y: 160, distance: 31.0
click at [184, 140] on button "Element" at bounding box center [206, 142] width 51 height 14
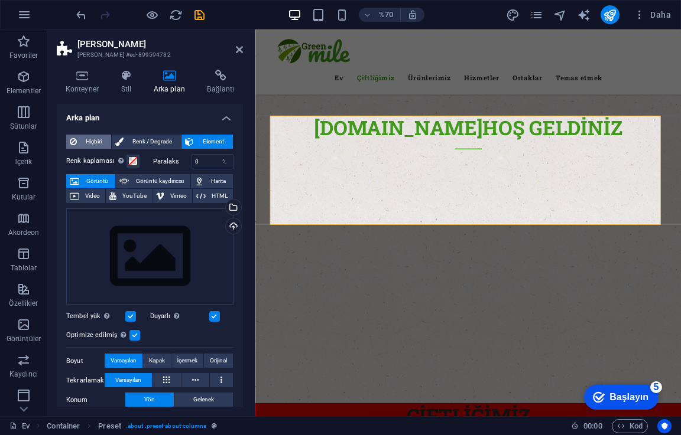
click at [103, 138] on span "Hiçbiri" at bounding box center [93, 142] width 27 height 14
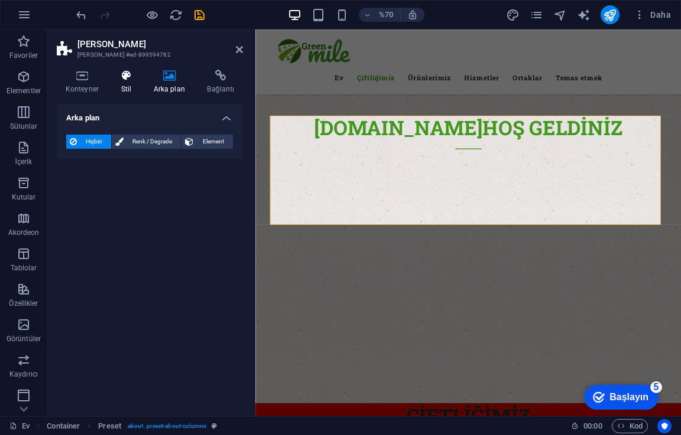
click at [132, 90] on h4 "Stil" at bounding box center [128, 82] width 32 height 25
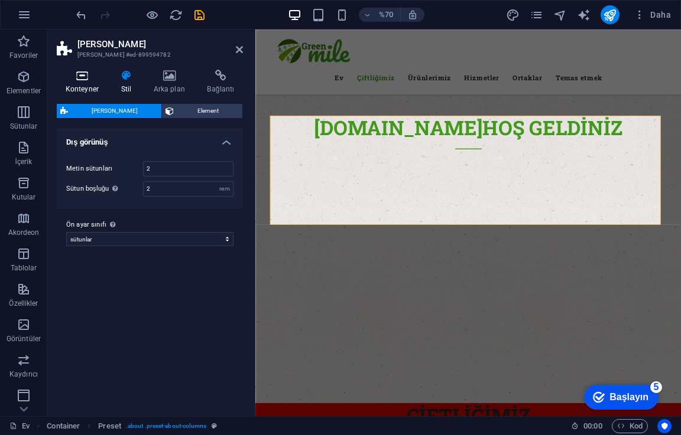
click at [65, 89] on h4 "Konteyner" at bounding box center [85, 82] width 56 height 25
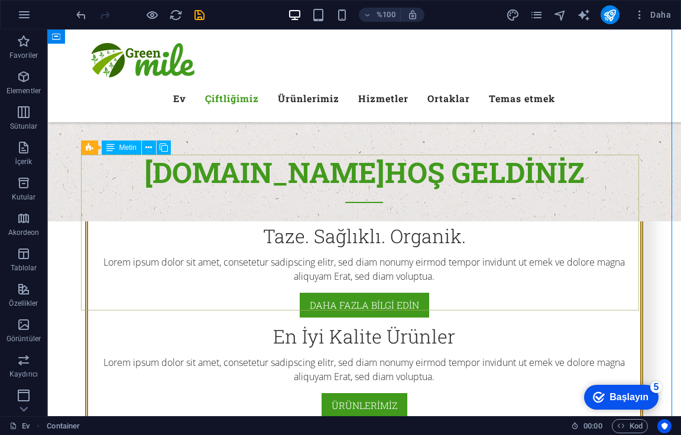
scroll to position [414, 0]
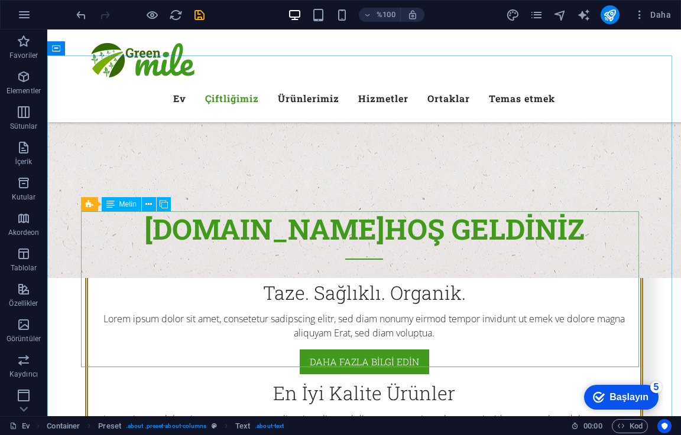
click at [132, 207] on font "Metin" at bounding box center [127, 204] width 17 height 8
click at [142, 202] on button at bounding box center [149, 204] width 14 height 14
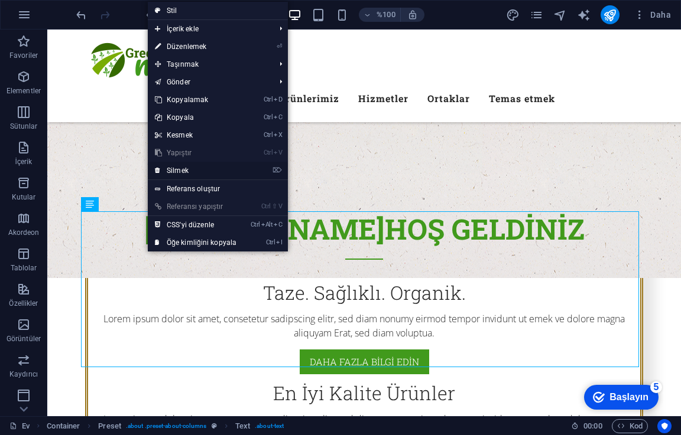
click at [208, 171] on link "⌦ Silmek" at bounding box center [196, 171] width 96 height 18
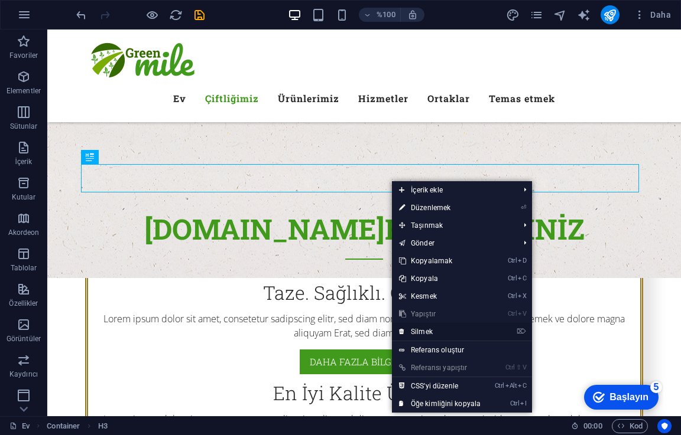
click at [451, 332] on link "⌦ Silmek" at bounding box center [440, 332] width 96 height 18
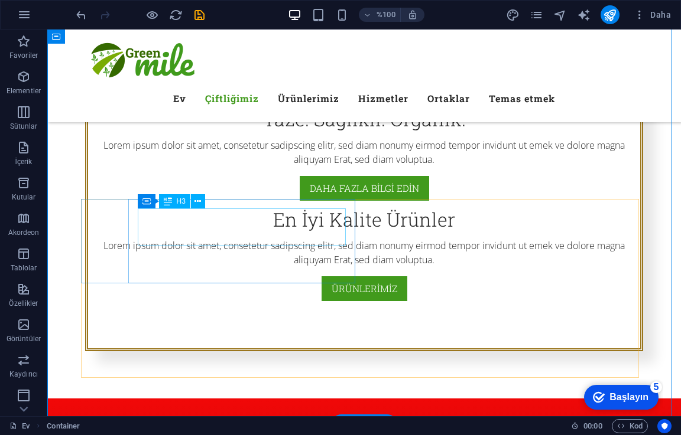
scroll to position [473, 0]
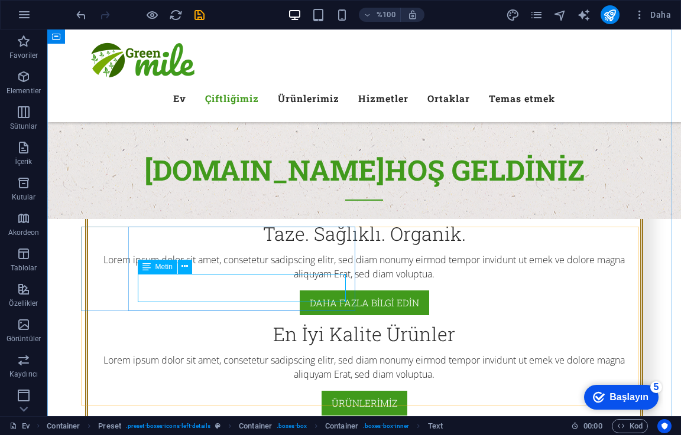
drag, startPoint x: 265, startPoint y: 292, endPoint x: 258, endPoint y: 289, distance: 7.9
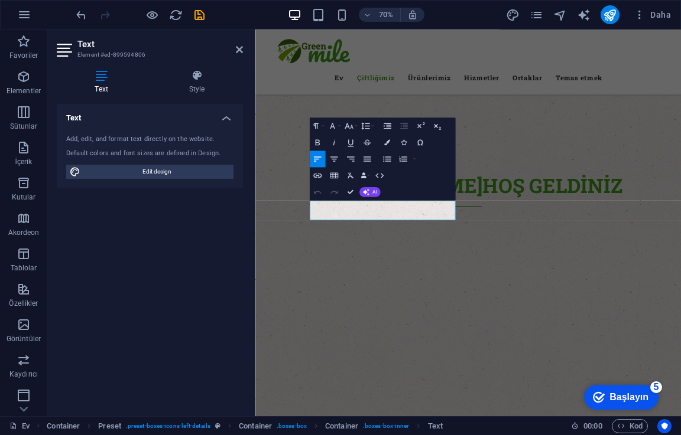
scroll to position [556, 0]
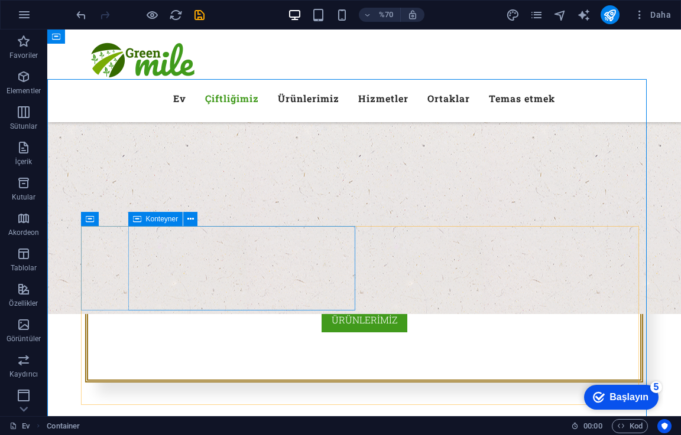
scroll to position [473, 0]
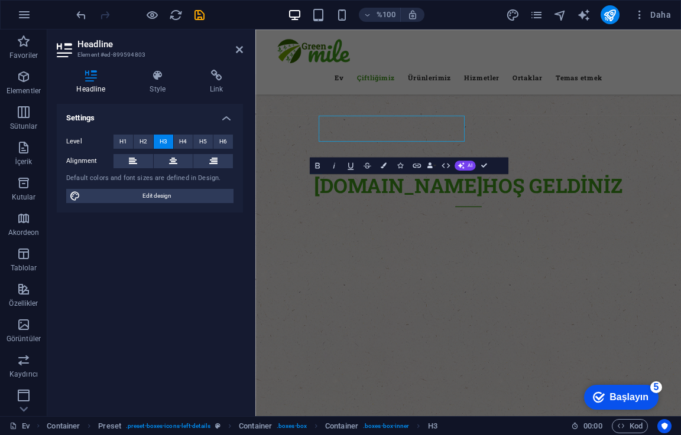
scroll to position [557, 0]
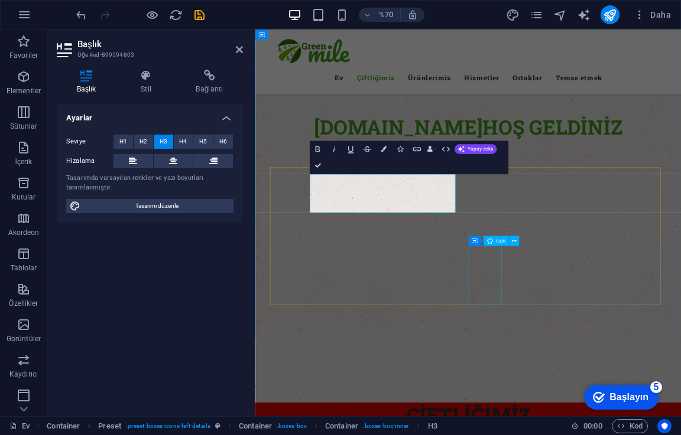
drag, startPoint x: 770, startPoint y: 275, endPoint x: 570, endPoint y: 375, distance: 223.8
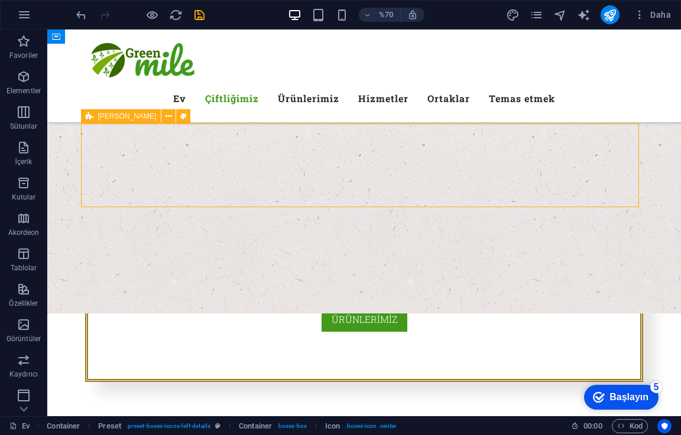
scroll to position [473, 0]
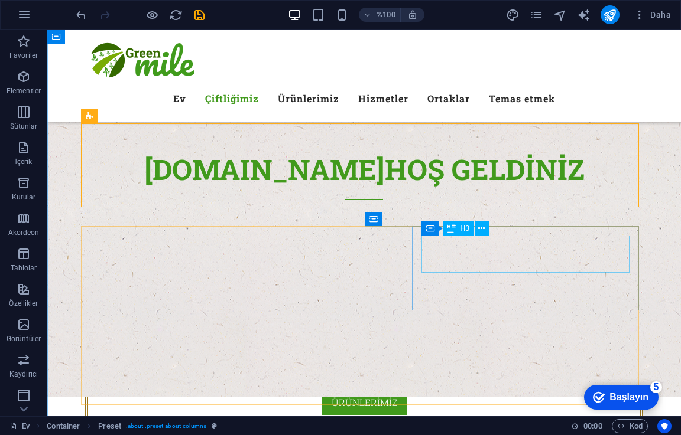
drag, startPoint x: 484, startPoint y: 256, endPoint x: 477, endPoint y: 253, distance: 7.5
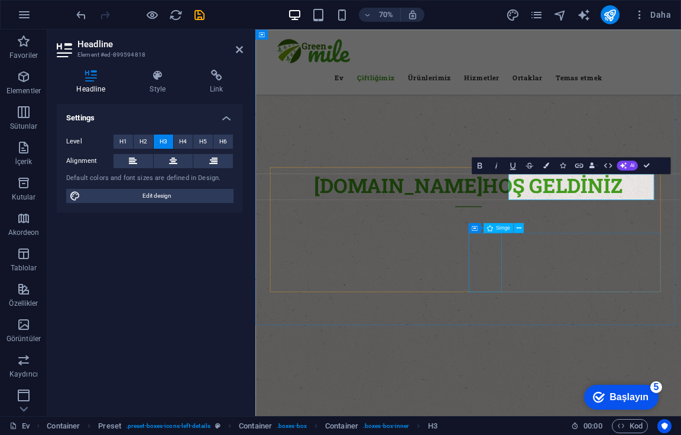
scroll to position [557, 0]
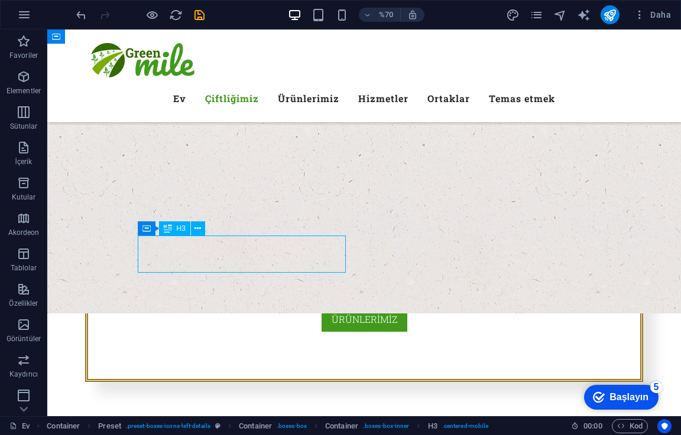
scroll to position [473, 0]
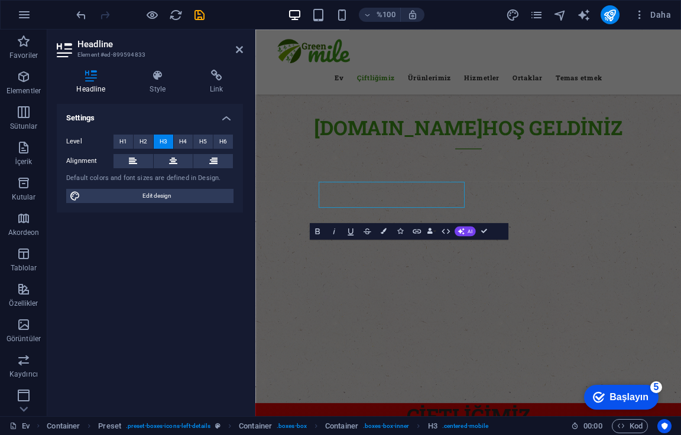
scroll to position [557, 0]
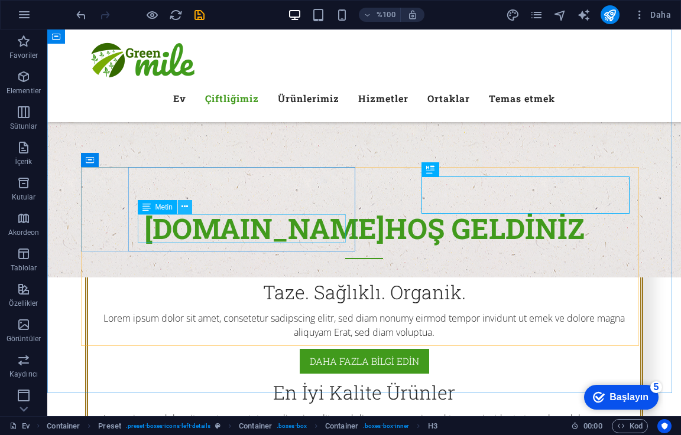
scroll to position [532, 0]
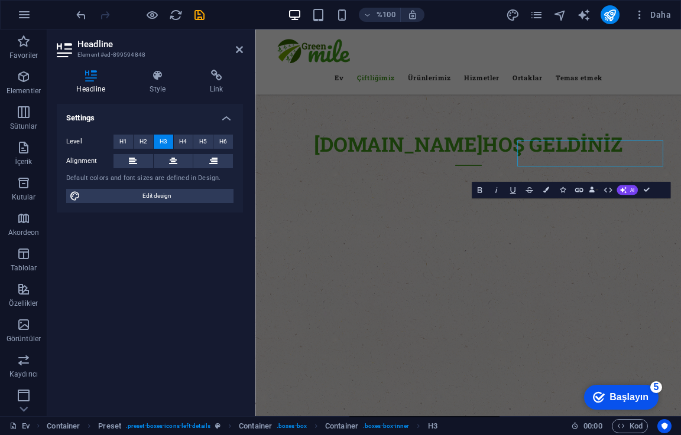
scroll to position [616, 0]
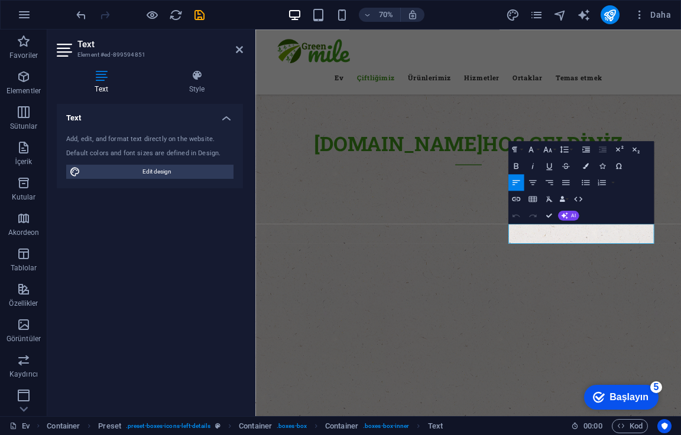
scroll to position [616, 0]
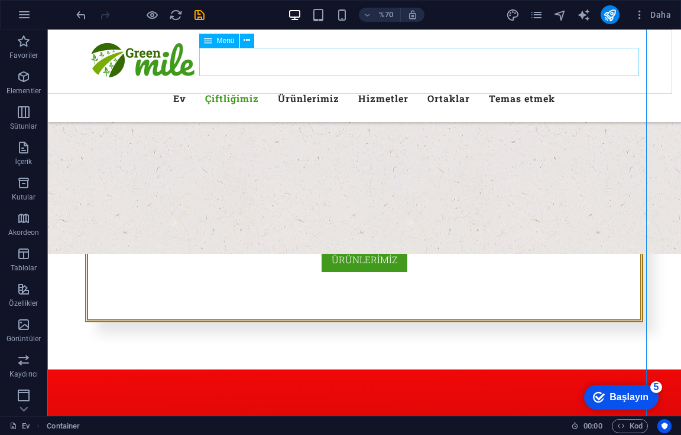
scroll to position [534, 0]
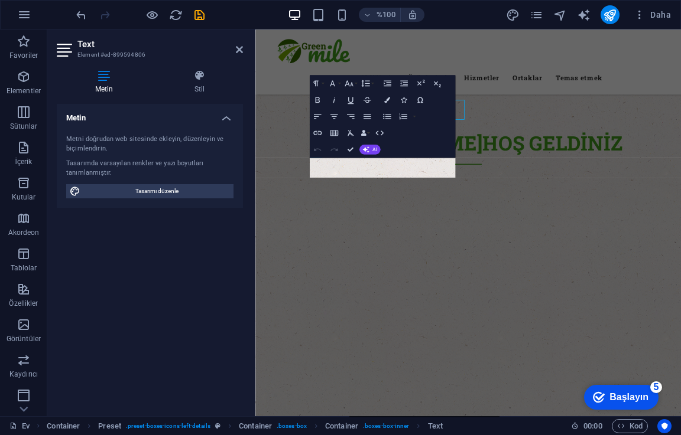
scroll to position [617, 0]
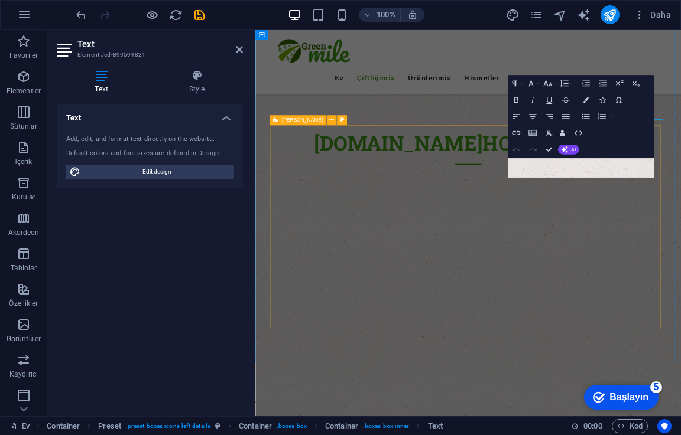
scroll to position [617, 0]
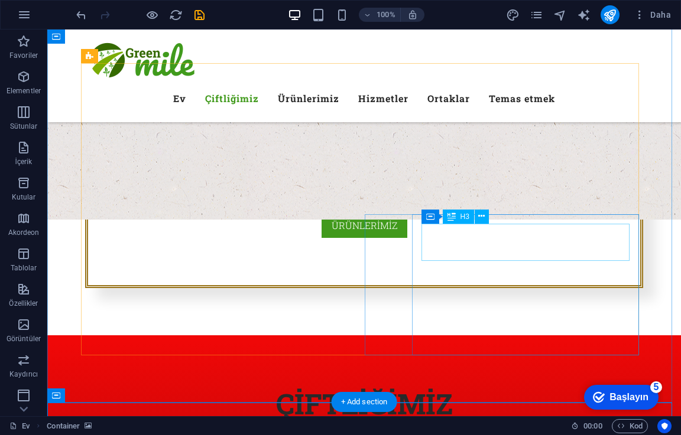
scroll to position [591, 0]
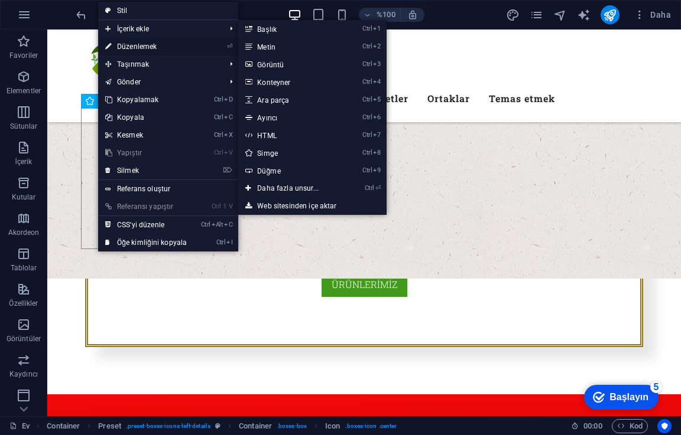
click at [152, 42] on link "⏎ Düzenlemek" at bounding box center [146, 47] width 96 height 18
select select "xMidYMid"
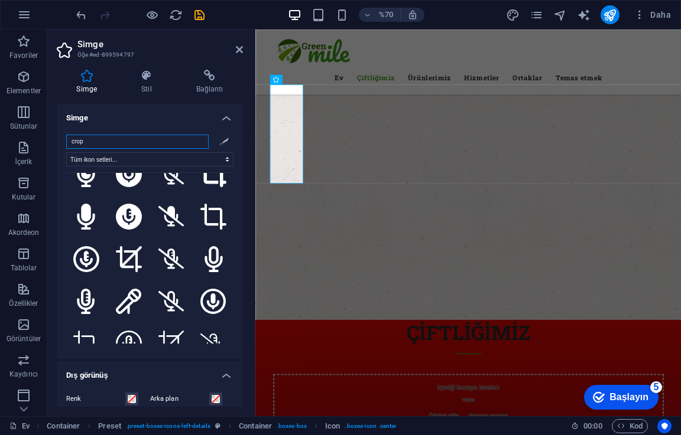
scroll to position [0, 0]
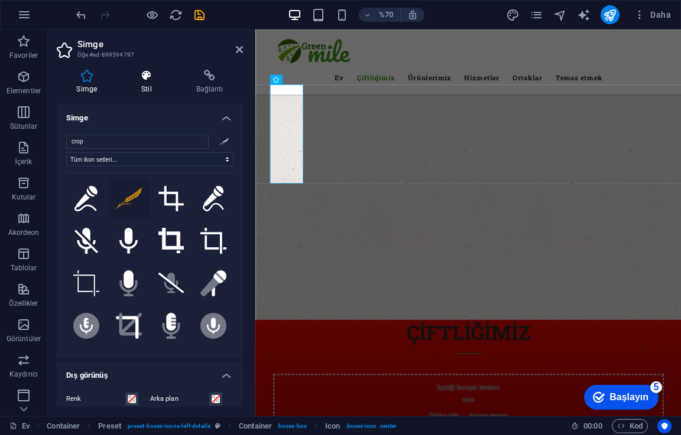
click at [167, 84] on h4 "Stil" at bounding box center [149, 82] width 55 height 25
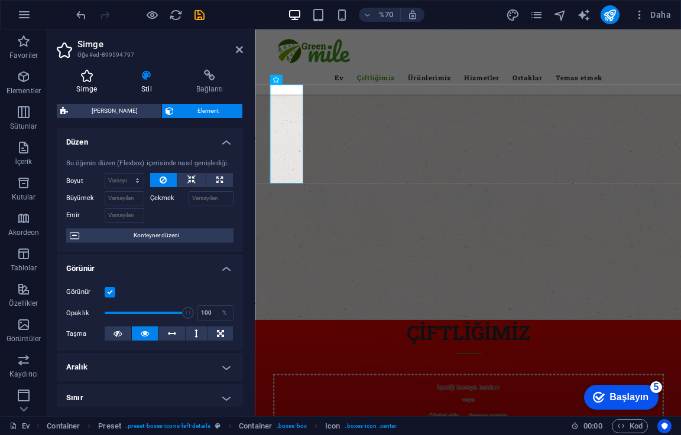
click at [79, 81] on icon at bounding box center [87, 76] width 60 height 12
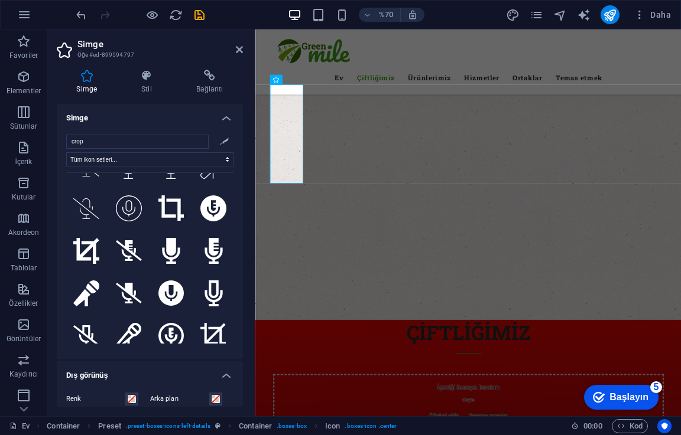
scroll to position [485, 0]
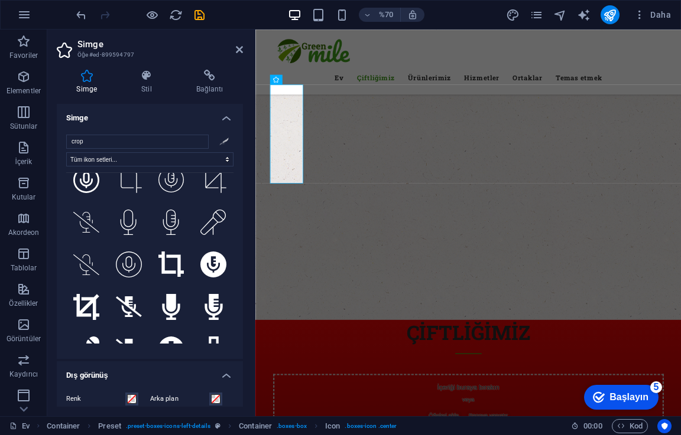
click at [226, 118] on h4 "Simge" at bounding box center [150, 114] width 186 height 21
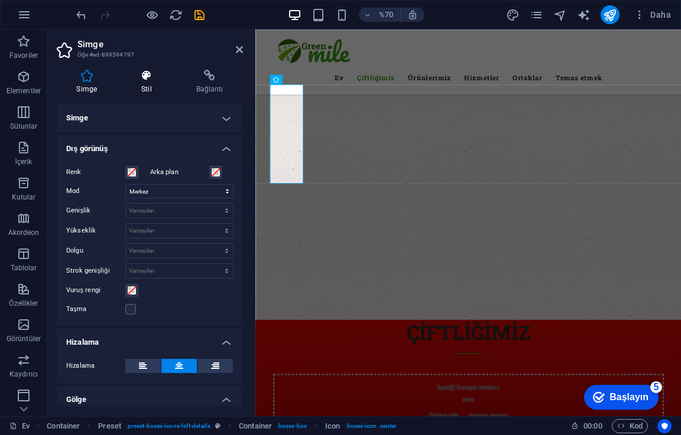
click at [142, 77] on icon at bounding box center [147, 76] width 50 height 12
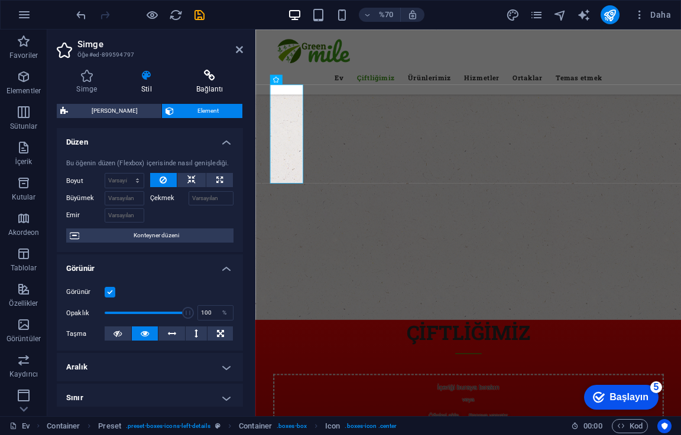
click at [203, 86] on font "Bağlantı" at bounding box center [209, 89] width 27 height 8
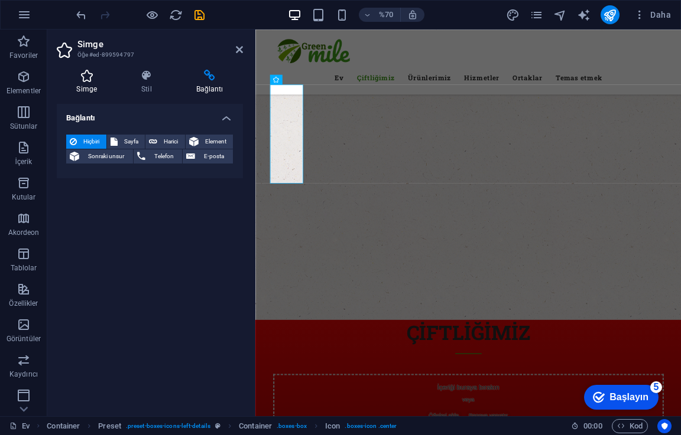
click at [100, 71] on icon at bounding box center [87, 76] width 60 height 12
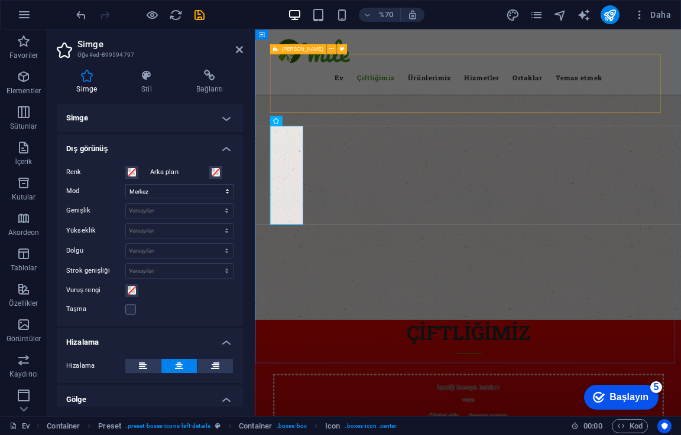
scroll to position [616, 0]
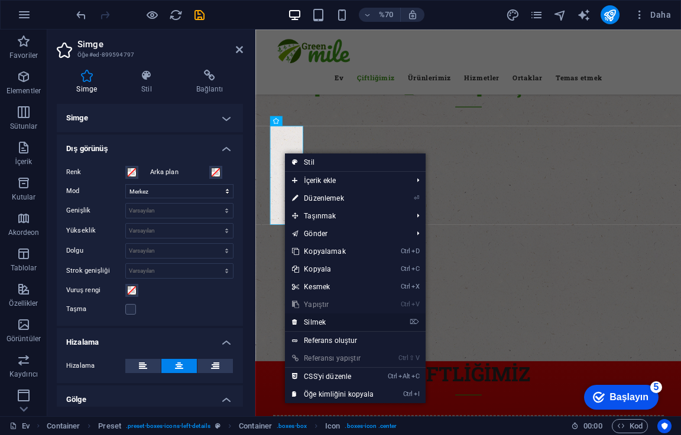
click at [324, 318] on font "Silmek" at bounding box center [315, 322] width 22 height 8
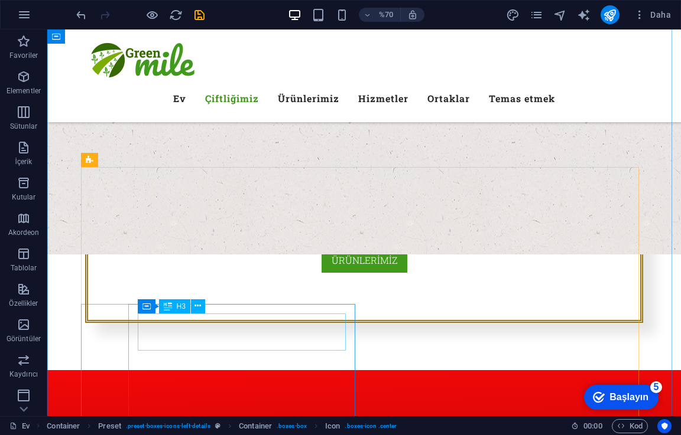
scroll to position [532, 0]
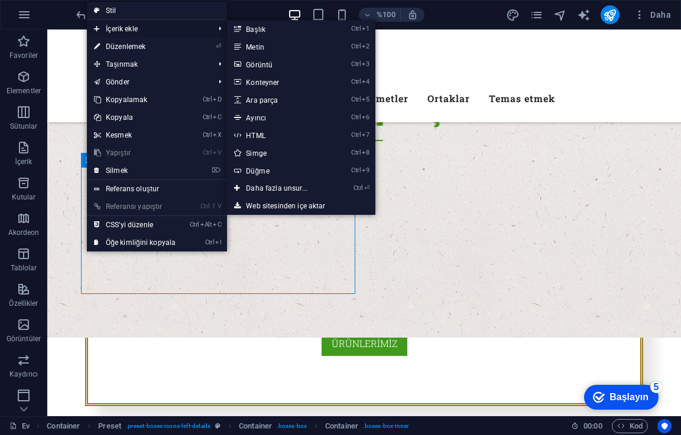
click at [158, 31] on span "İçerik ekle" at bounding box center [148, 29] width 122 height 18
click at [279, 66] on link "Ctrl 3 Görüntü" at bounding box center [279, 65] width 104 height 18
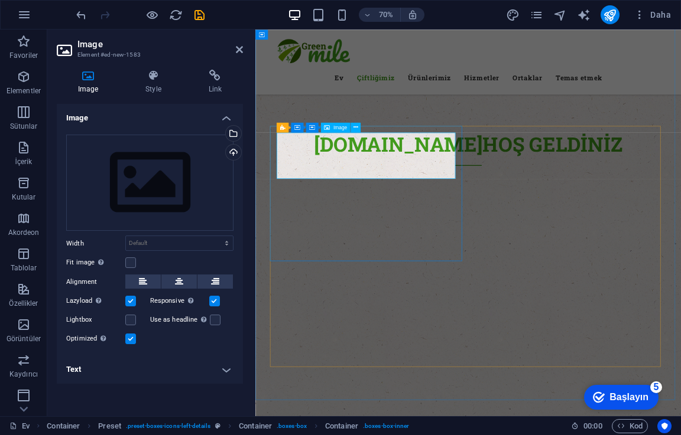
scroll to position [616, 0]
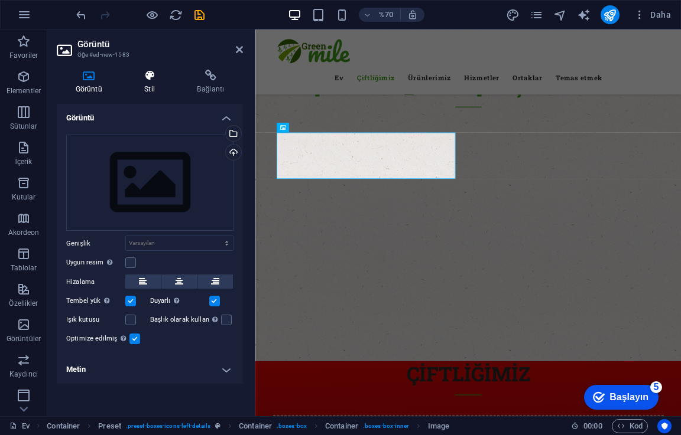
click at [157, 90] on h4 "Stil" at bounding box center [152, 82] width 53 height 25
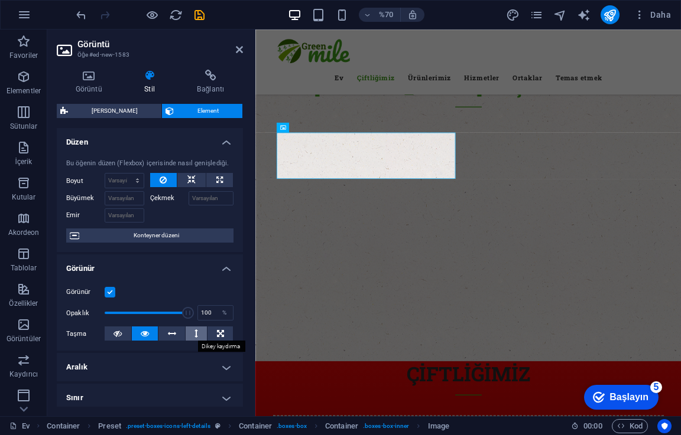
click at [188, 334] on button at bounding box center [197, 334] width 22 height 14
click at [115, 330] on icon at bounding box center [117, 334] width 8 height 14
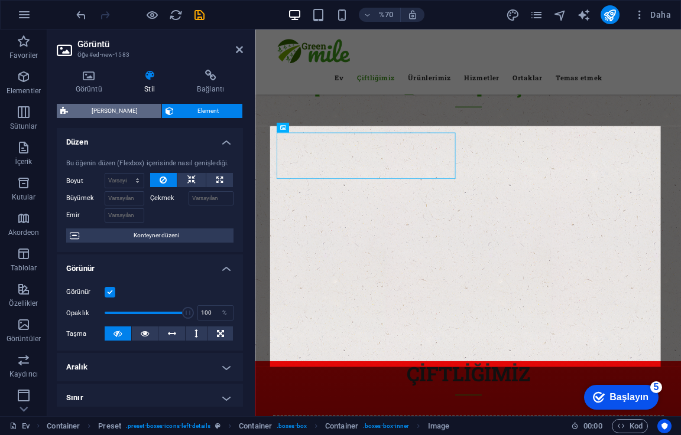
click at [132, 106] on span "[PERSON_NAME]" at bounding box center [114, 111] width 86 height 14
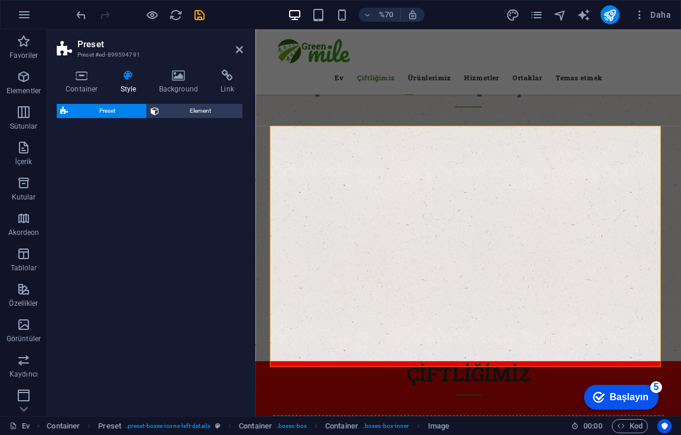
select select "px"
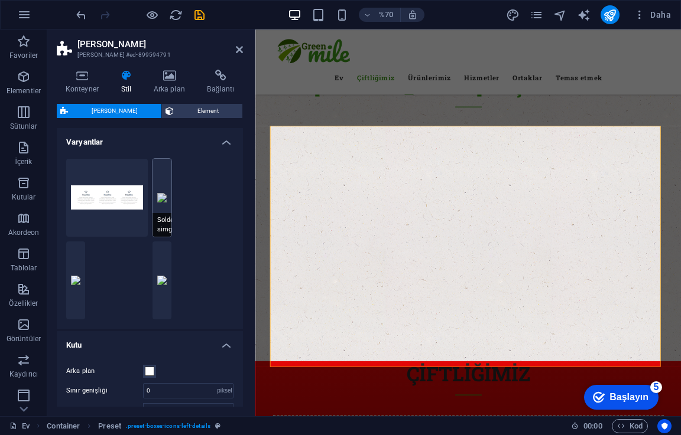
click at [166, 207] on button "Soldaki simgeler" at bounding box center [161, 198] width 19 height 78
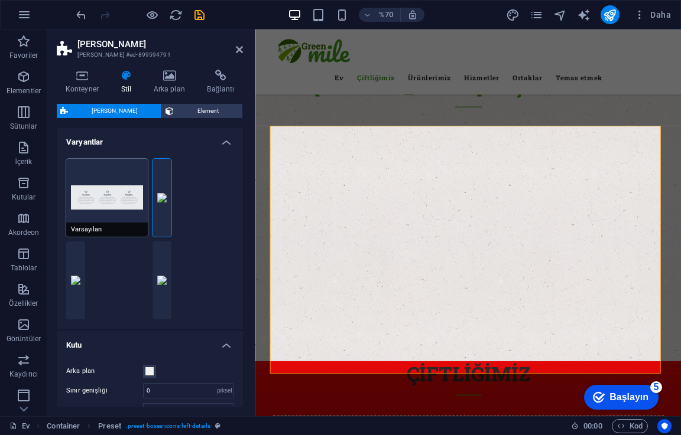
click at [121, 178] on button "Varsayılan" at bounding box center [107, 198] width 82 height 78
type input "0"
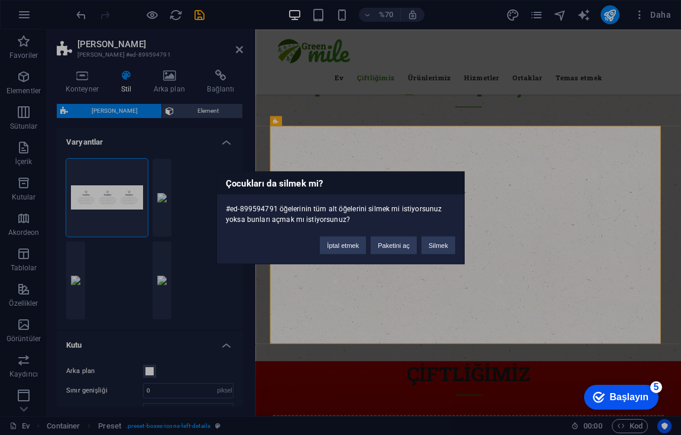
click at [362, 298] on div "Çocukları da silmek mi? #ed-899594791 öğelerinin tüm alt öğelerini silmek mi is…" at bounding box center [340, 217] width 681 height 435
click at [337, 248] on font "İptal etmek" at bounding box center [343, 245] width 32 height 7
click at [391, 245] on font "Paketini aç" at bounding box center [394, 245] width 32 height 7
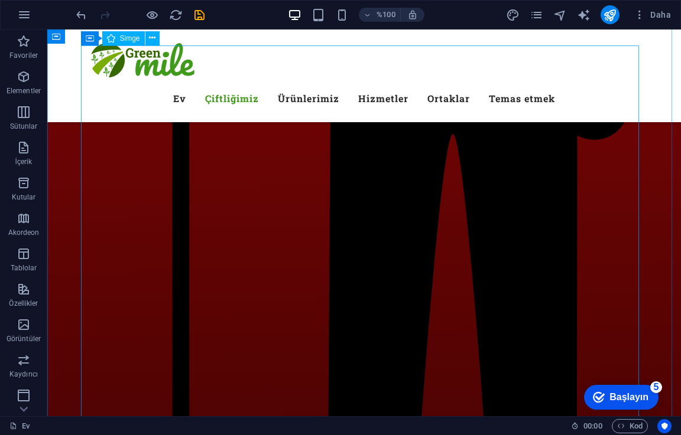
scroll to position [792, 0]
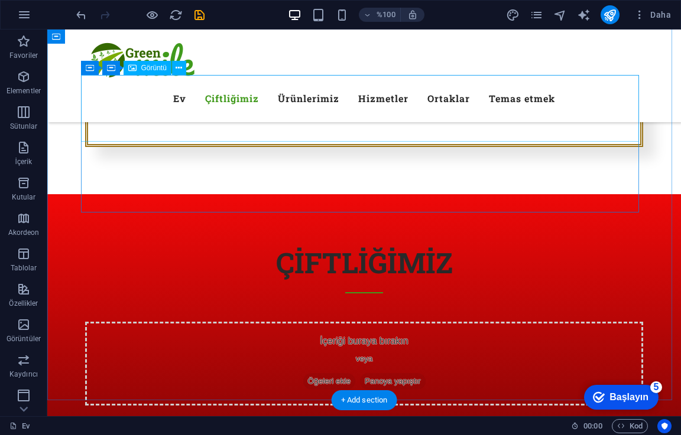
scroll to position [614, 0]
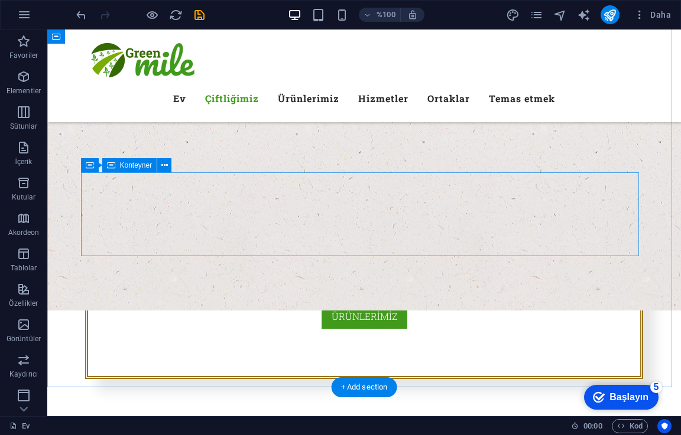
scroll to position [555, 0]
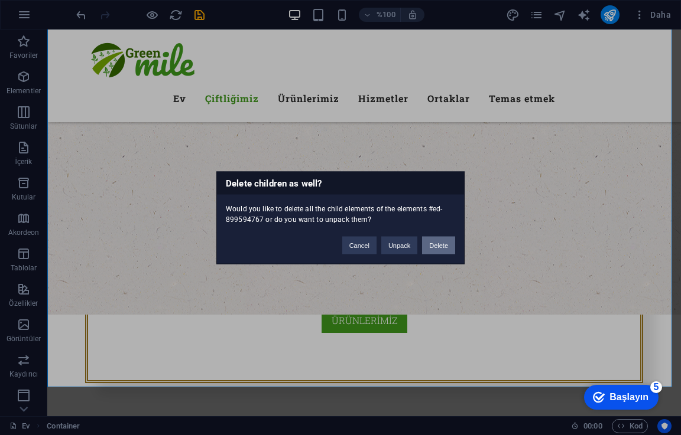
click at [450, 242] on button "Delete" at bounding box center [438, 245] width 33 height 18
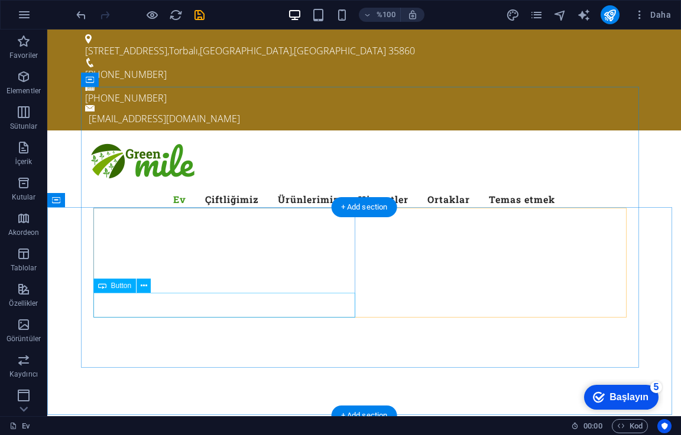
scroll to position [118, 0]
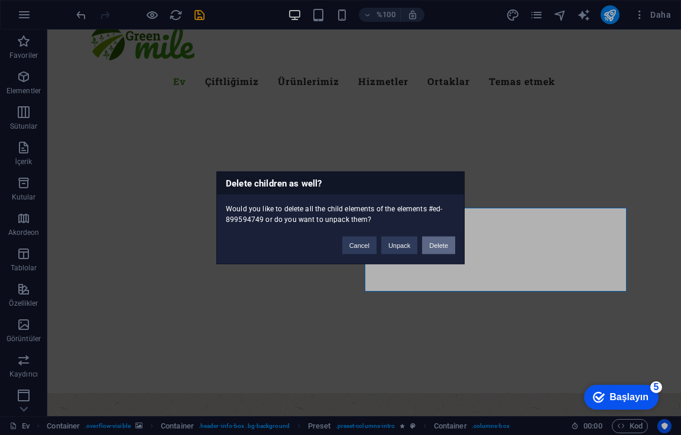
click at [439, 243] on button "Delete" at bounding box center [438, 245] width 33 height 18
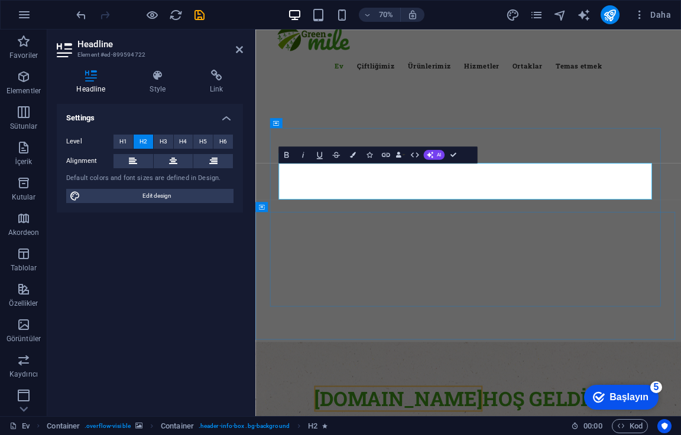
drag, startPoint x: 558, startPoint y: 246, endPoint x: 510, endPoint y: 249, distance: 47.9
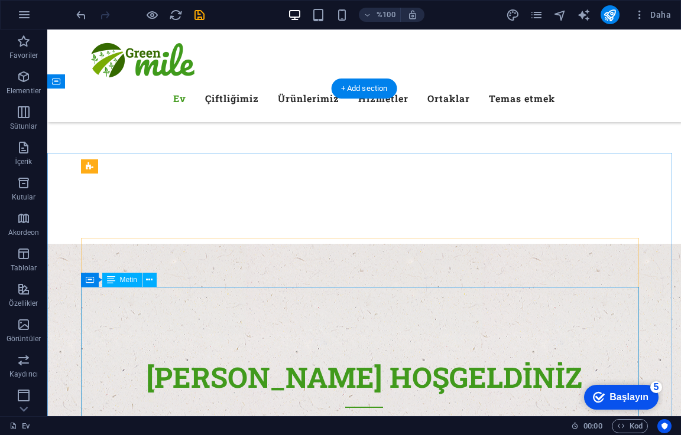
scroll to position [354, 0]
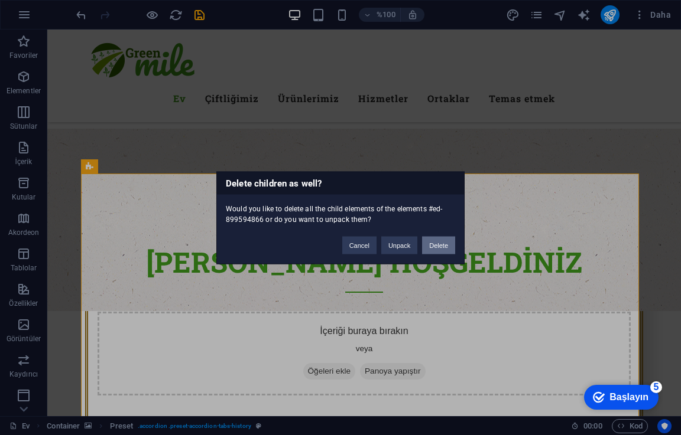
click at [442, 240] on button "Delete" at bounding box center [438, 245] width 33 height 18
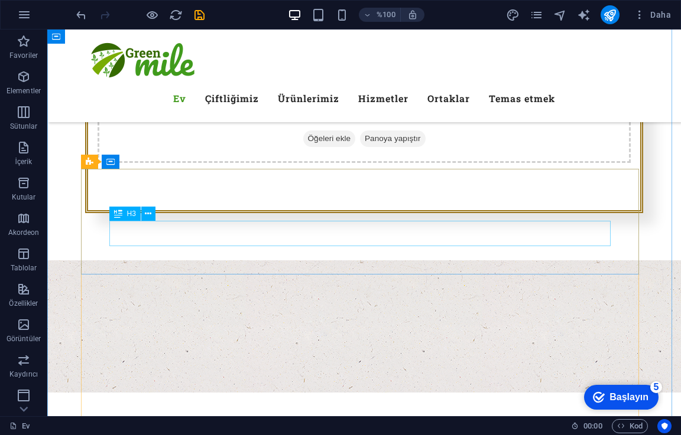
scroll to position [591, 0]
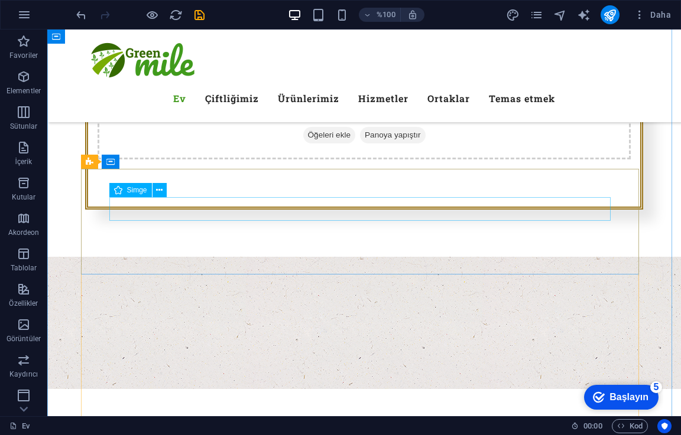
drag, startPoint x: 469, startPoint y: 216, endPoint x: 461, endPoint y: 217, distance: 7.3
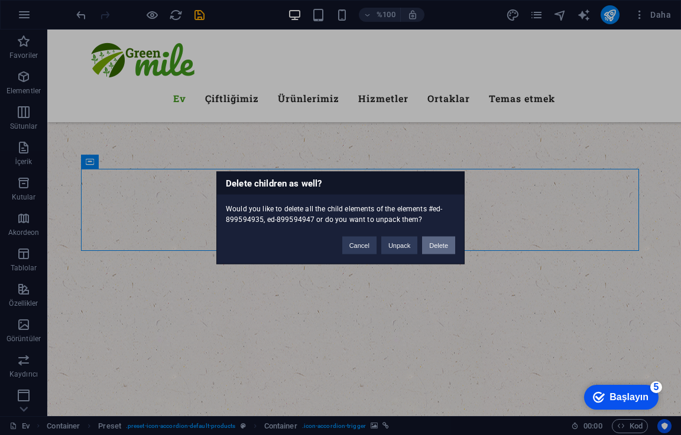
click at [445, 239] on button "Delete" at bounding box center [438, 245] width 33 height 18
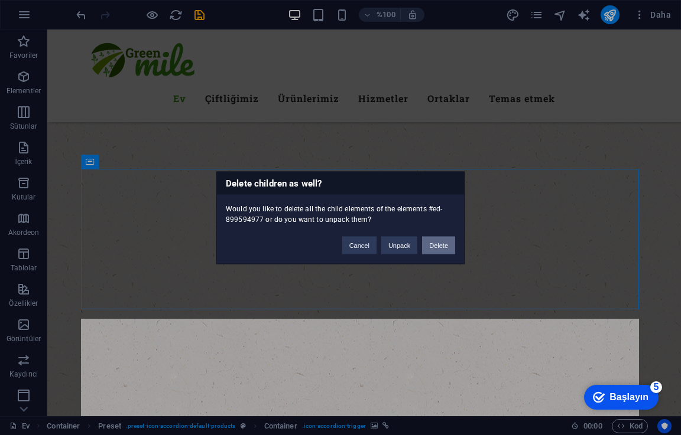
click at [443, 242] on button "Delete" at bounding box center [438, 245] width 33 height 18
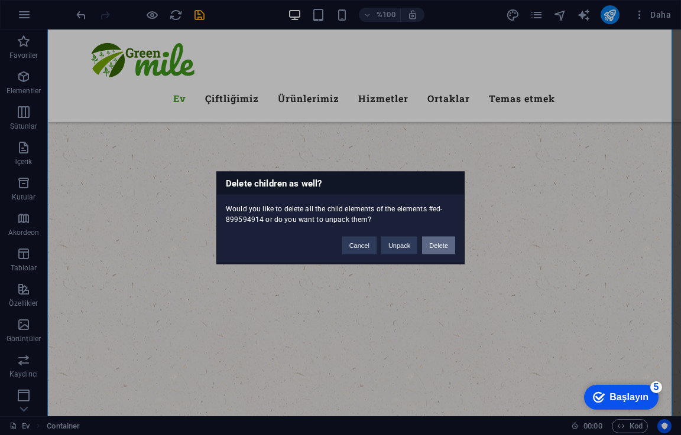
click at [440, 243] on button "Delete" at bounding box center [438, 245] width 33 height 18
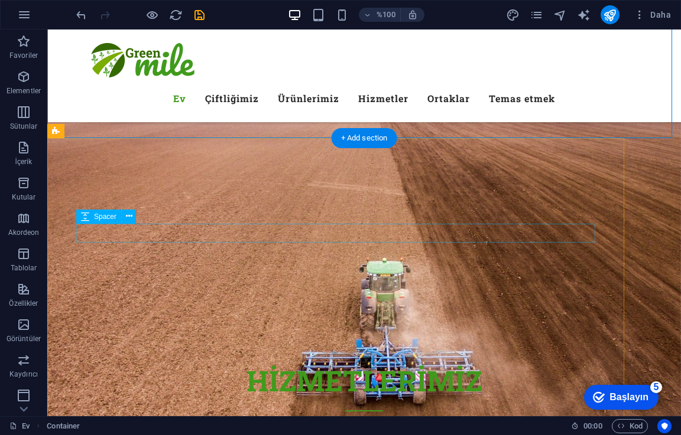
scroll to position [1123, 0]
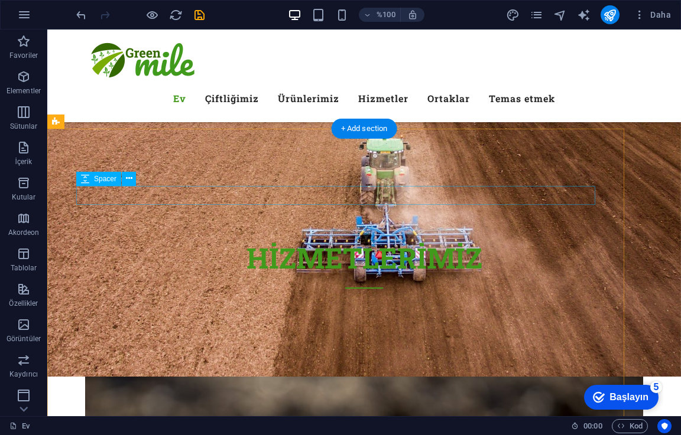
click div
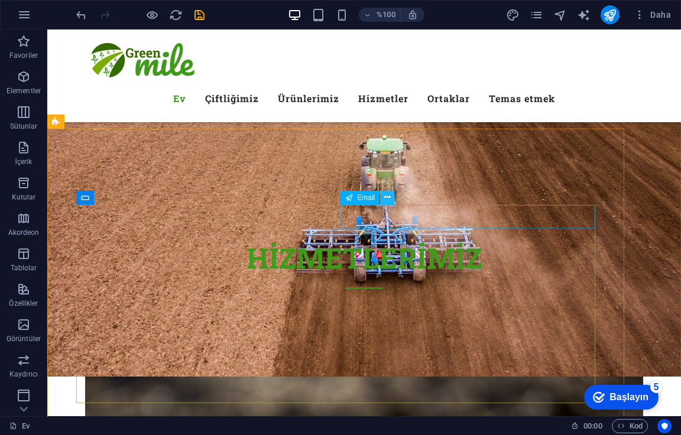
click at [394, 191] on button at bounding box center [387, 198] width 14 height 14
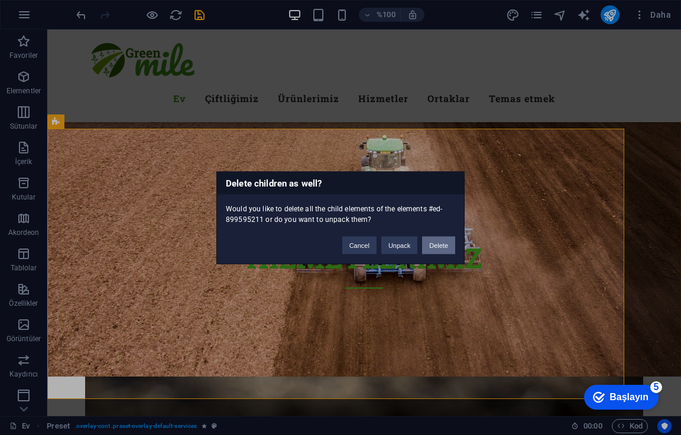
click at [426, 243] on button "Delete" at bounding box center [438, 245] width 33 height 18
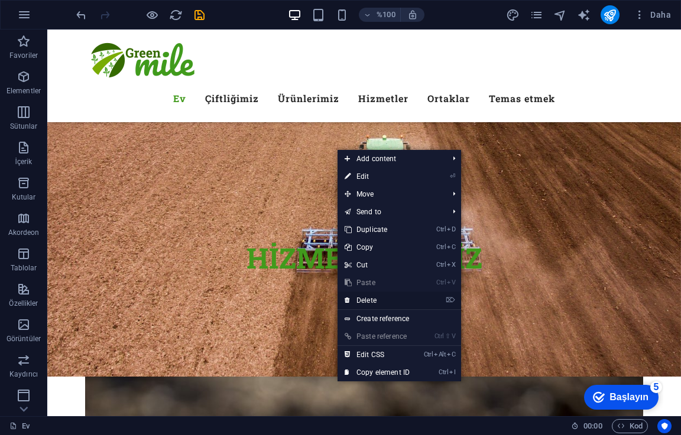
click at [377, 306] on link "⌦ Delete" at bounding box center [376, 301] width 79 height 18
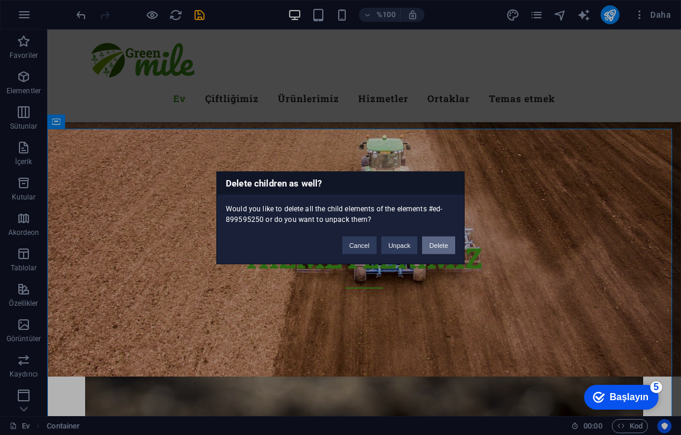
click at [452, 246] on button "Delete" at bounding box center [438, 245] width 33 height 18
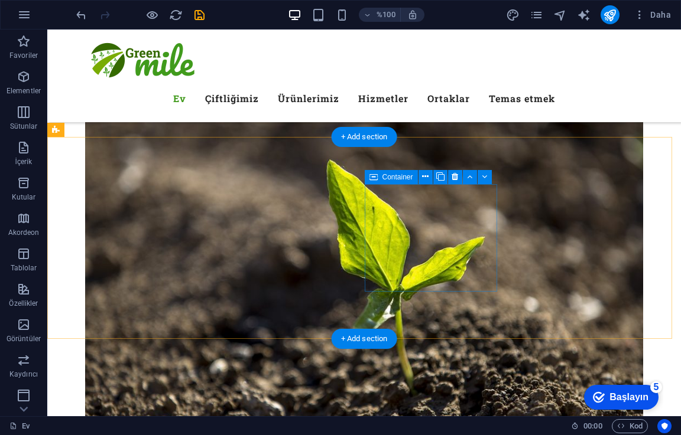
scroll to position [1300, 0]
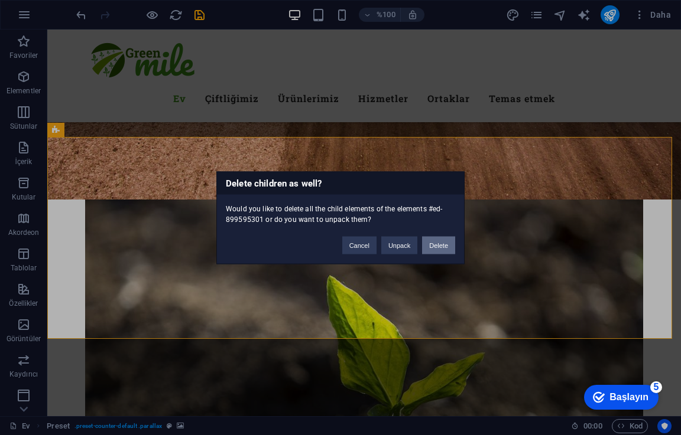
click at [450, 244] on button "Delete" at bounding box center [438, 245] width 33 height 18
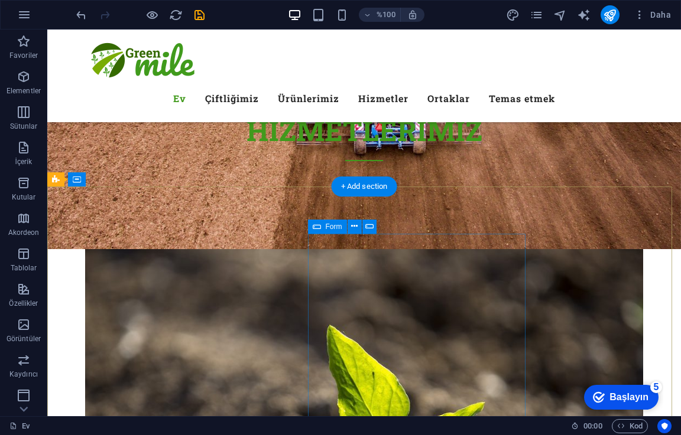
scroll to position [1241, 0]
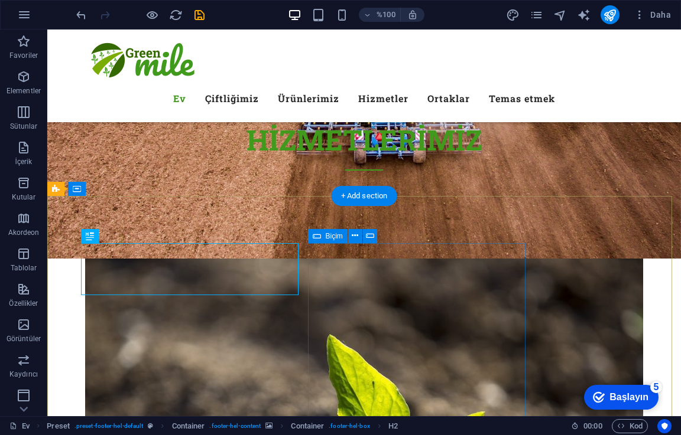
click div "Gizlilik politikasını okudum ve anladım. Okunamıyor mu? Yenisini yükle Göndermek"
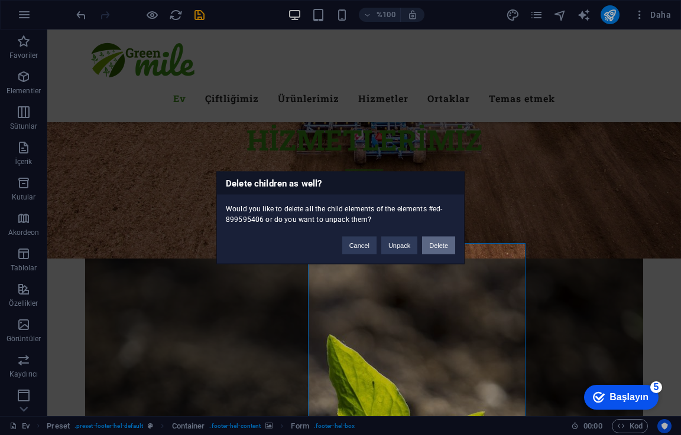
click at [442, 245] on button "Delete" at bounding box center [438, 245] width 33 height 18
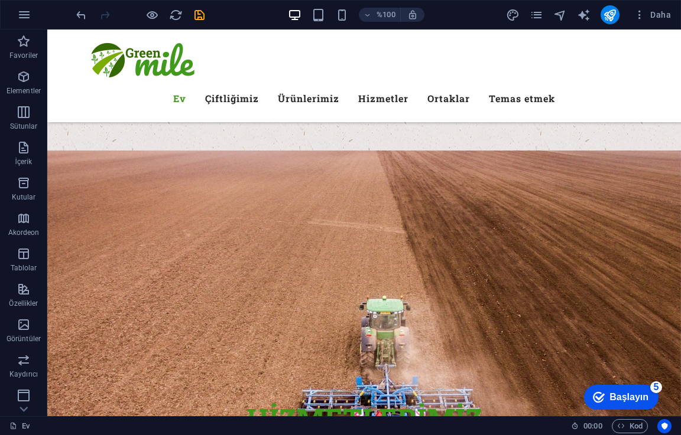
scroll to position [886, 0]
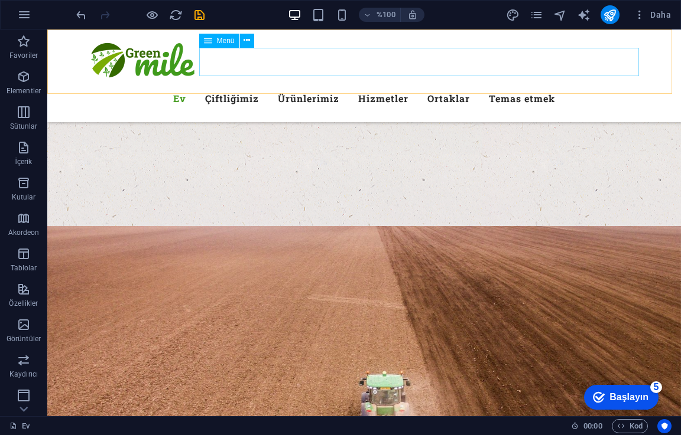
click at [580, 84] on nav "Ev Çiftliğimiz Ürünlerimiz Hizmetler Ortaklar Temas etmek" at bounding box center [364, 98] width 558 height 28
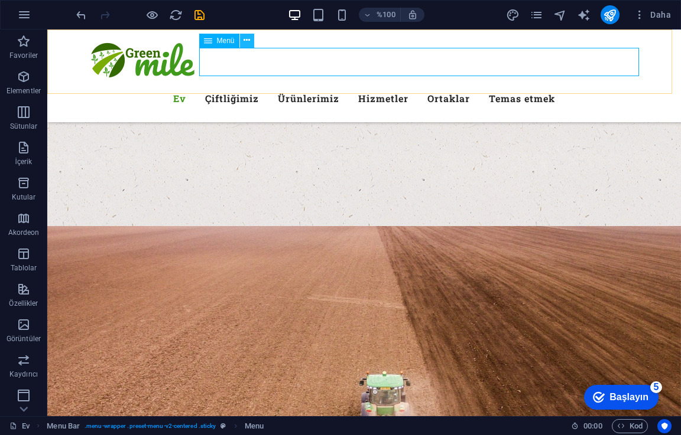
click at [245, 41] on icon at bounding box center [246, 40] width 6 height 12
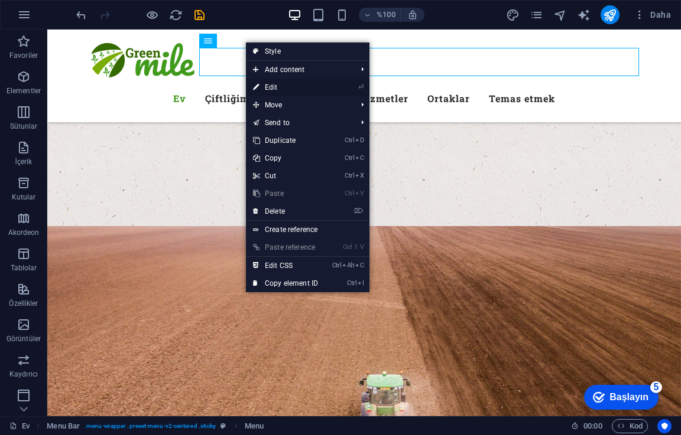
click at [315, 84] on link "⏎ Edit" at bounding box center [285, 88] width 79 height 18
select select
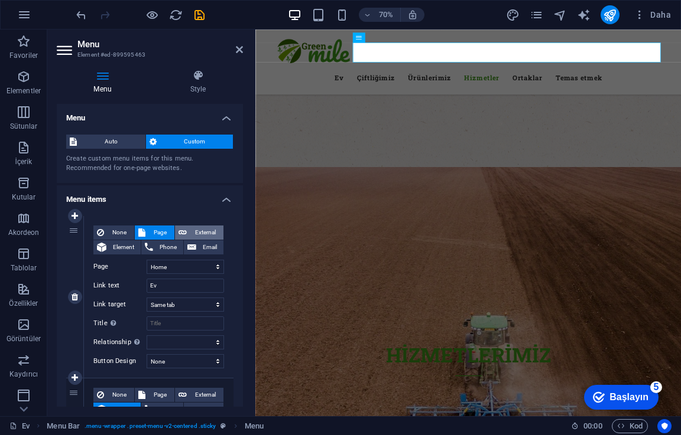
scroll to position [177, 0]
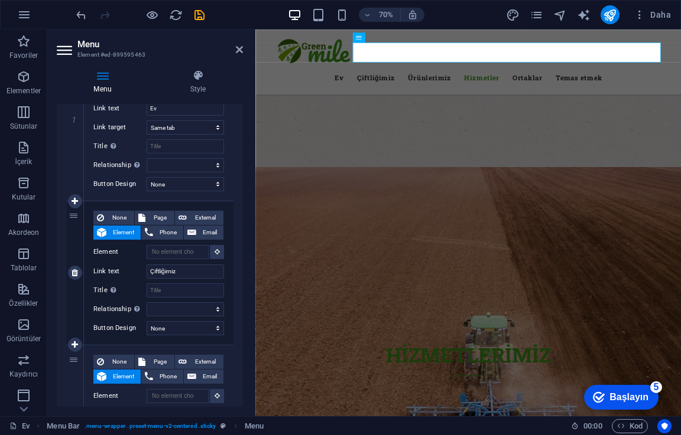
click at [71, 220] on div "2" at bounding box center [75, 273] width 18 height 144
select select
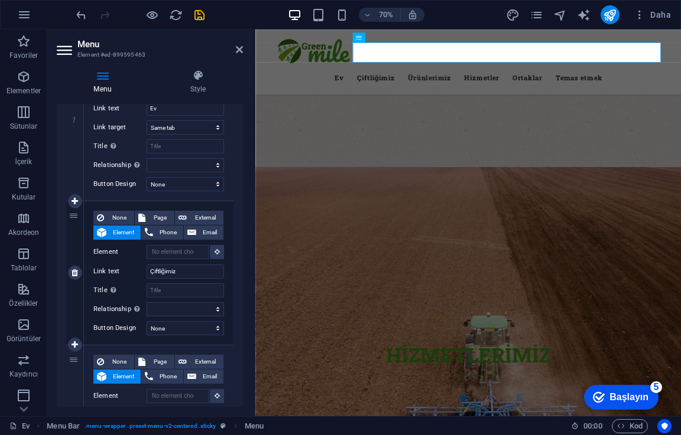
select select
click at [77, 219] on div "2" at bounding box center [75, 273] width 18 height 144
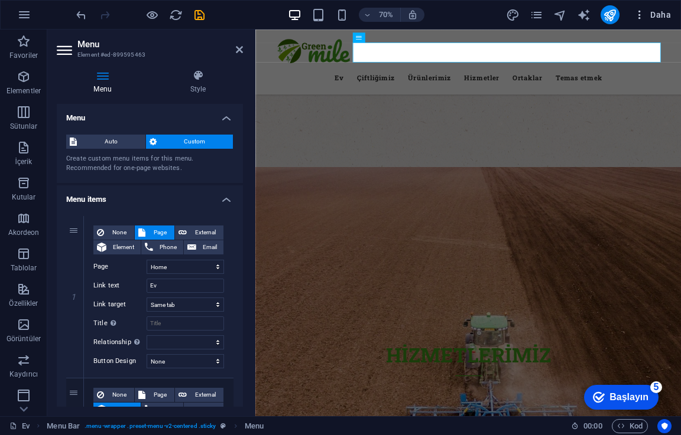
click at [642, 14] on icon "button" at bounding box center [639, 15] width 12 height 12
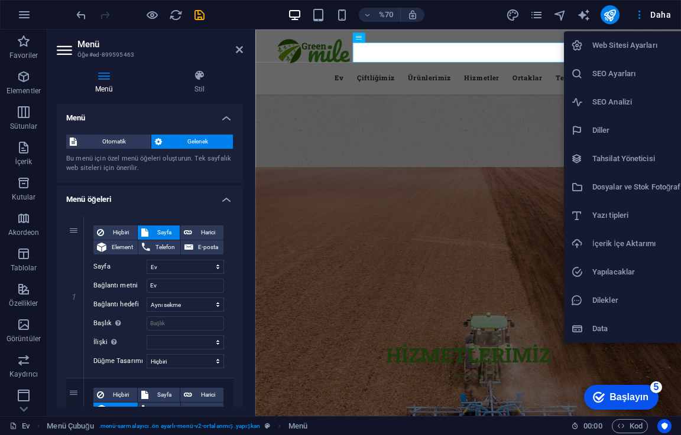
drag, startPoint x: 243, startPoint y: 148, endPoint x: 241, endPoint y: 174, distance: 26.1
click at [241, 174] on div at bounding box center [340, 217] width 681 height 435
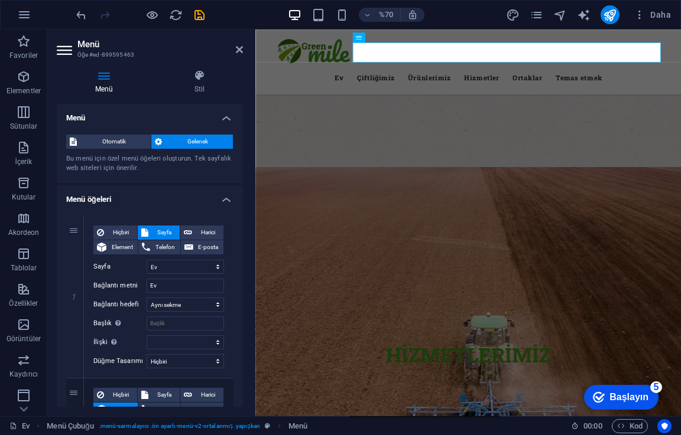
drag, startPoint x: 241, startPoint y: 174, endPoint x: 245, endPoint y: 201, distance: 28.1
click at [547, 84] on nav "Ev Çiftliğimiz Ürünlerimiz Hizmetler Ortaklar Temas etmek" at bounding box center [560, 98] width 558 height 28
click at [635, 15] on icon "button" at bounding box center [639, 15] width 12 height 12
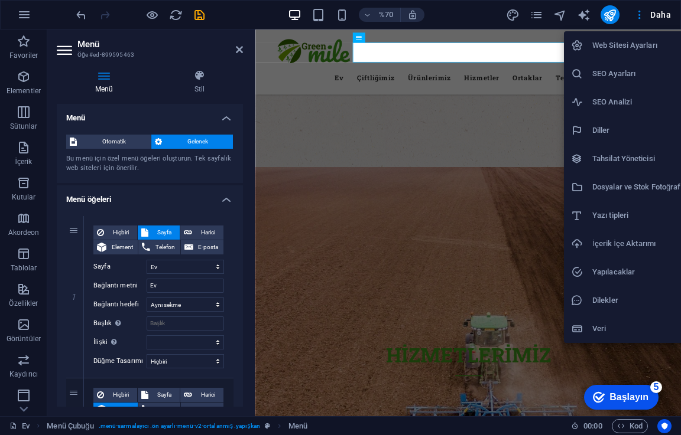
click at [531, 13] on div at bounding box center [340, 217] width 681 height 435
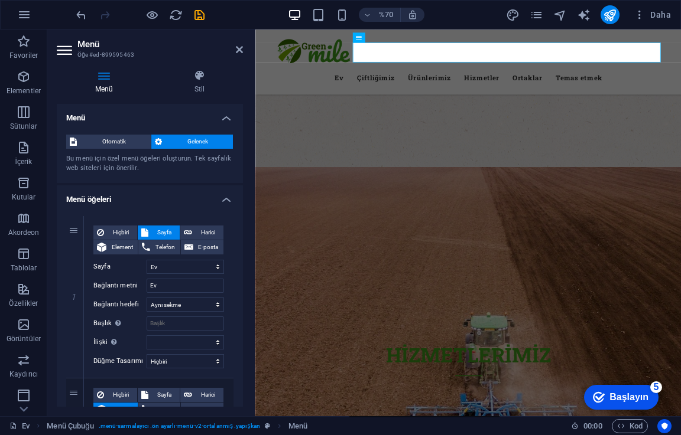
click at [537, 3] on div "%70 Daha" at bounding box center [340, 15] width 679 height 28
click at [537, 15] on icon "sayfalar" at bounding box center [536, 15] width 14 height 14
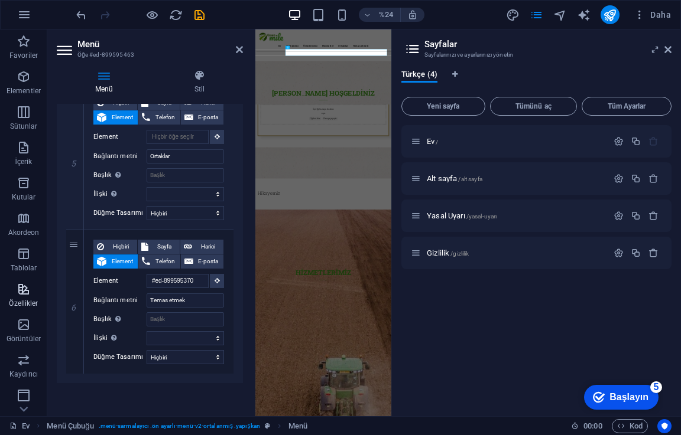
scroll to position [883, 0]
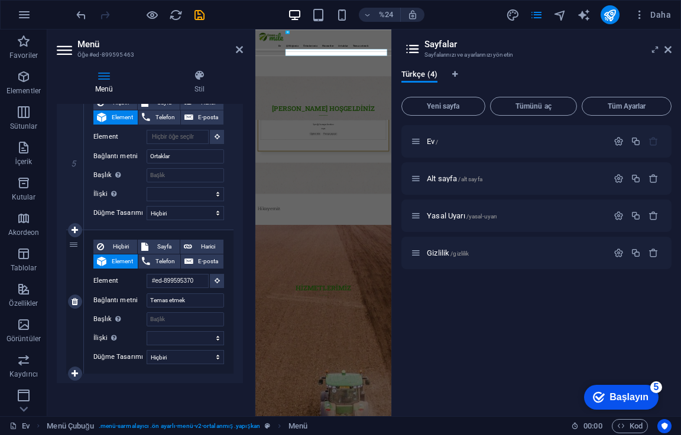
click at [76, 303] on icon at bounding box center [74, 302] width 6 height 8
select select
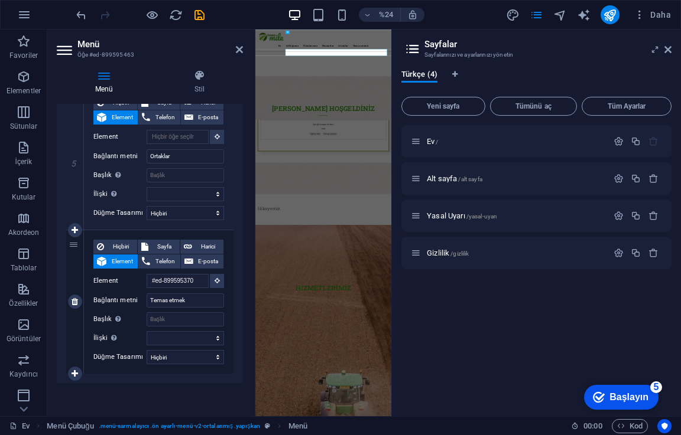
select select
click at [0, 0] on icon at bounding box center [0, 0] width 0 height 0
select select
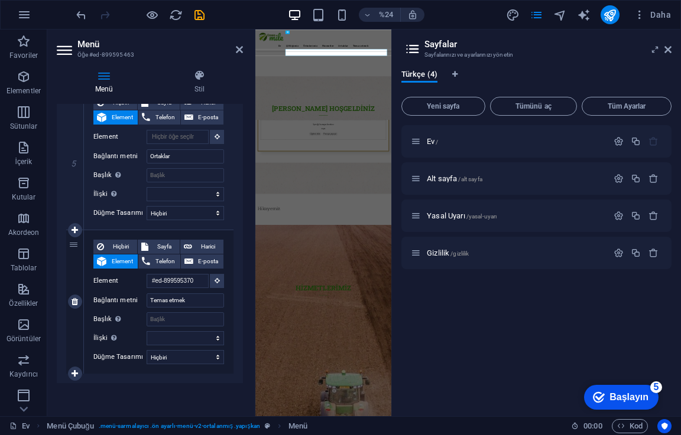
select select
click at [0, 0] on icon at bounding box center [0, 0] width 0 height 0
select select
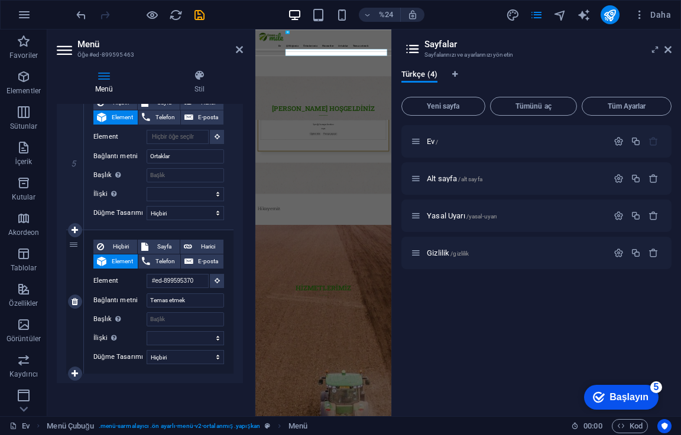
click at [0, 0] on icon at bounding box center [0, 0] width 0 height 0
select select
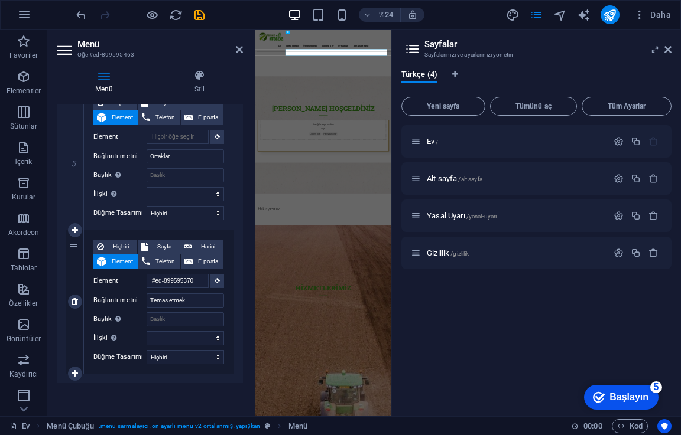
type input "E"
select select
type input "Ha"
select select
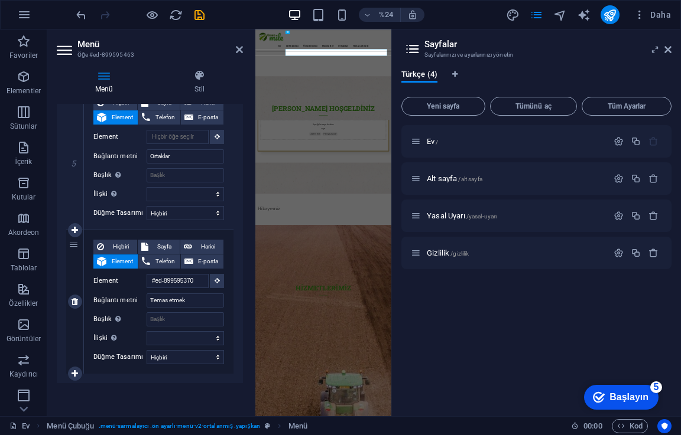
select select
type input "Hakkı"
select select
type input "Hakkımız"
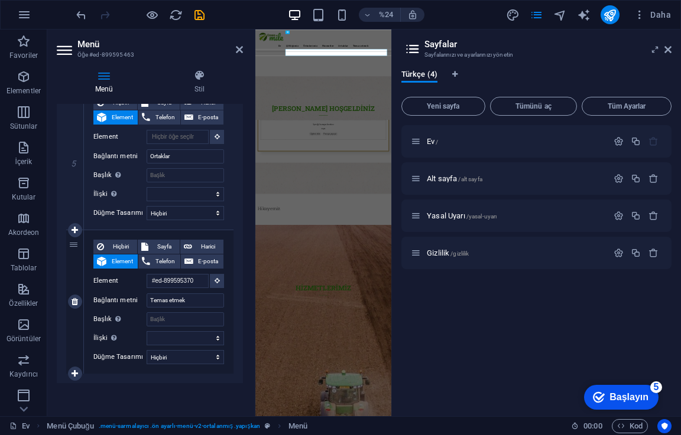
select select
type input "Hakkımızda"
select select
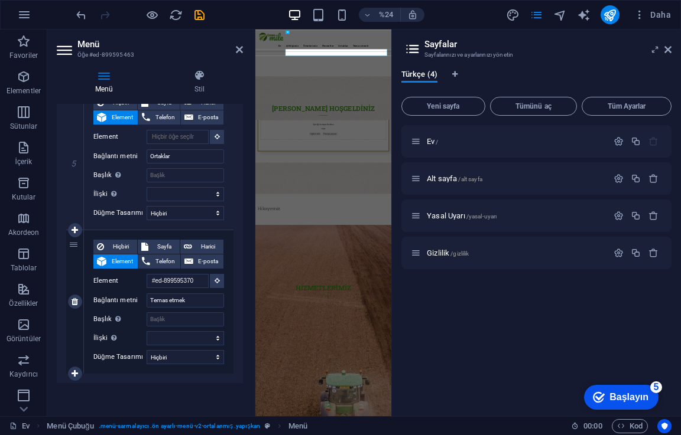
type input "Hakkımızda"
type input "M"
select select
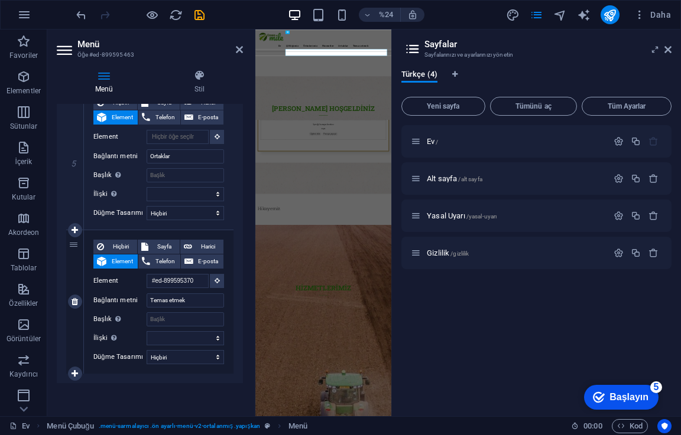
select select
type input "Menü"
select select
type input "Menü"
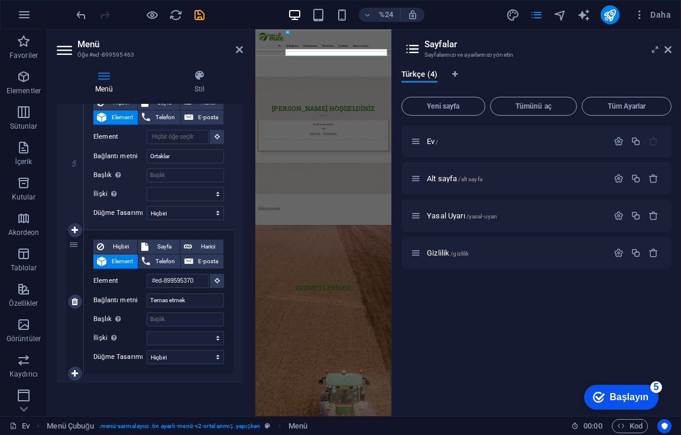
click at [655, 216] on icon "button" at bounding box center [653, 216] width 10 height 10
click font "Sayfayı sil"
click at [651, 248] on icon "button" at bounding box center [653, 253] width 10 height 10
click font "Sayfayı sil"
click at [668, 50] on icon at bounding box center [667, 49] width 7 height 9
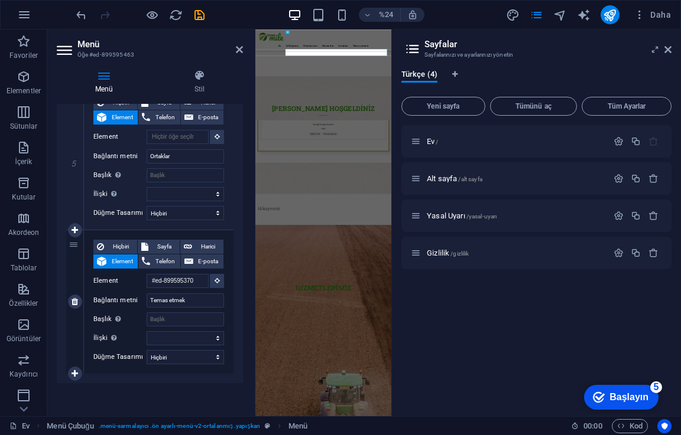
click at [239, 51] on icon at bounding box center [239, 49] width 7 height 9
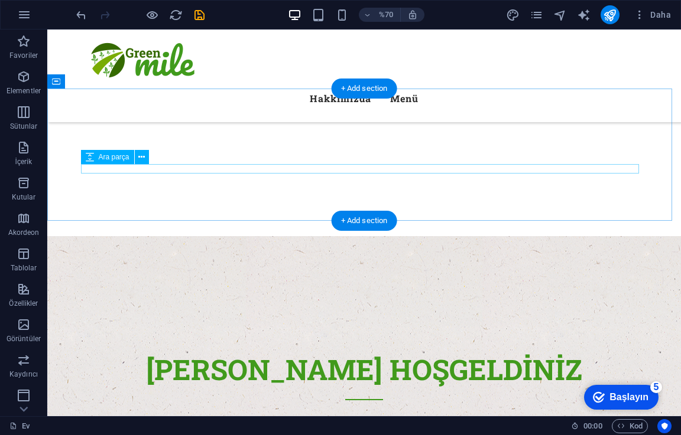
scroll to position [354, 0]
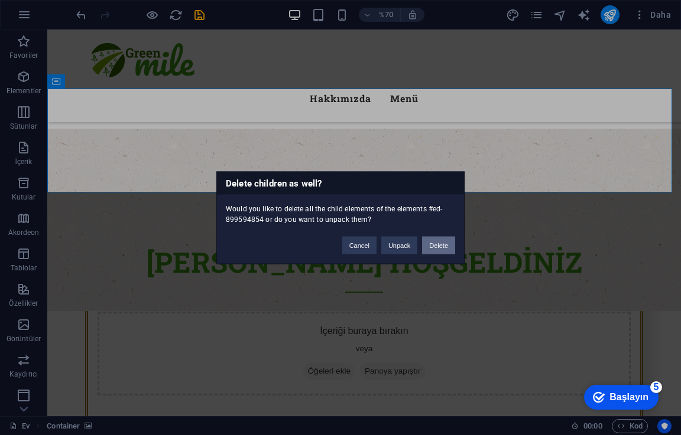
click at [445, 248] on button "Delete" at bounding box center [438, 245] width 33 height 18
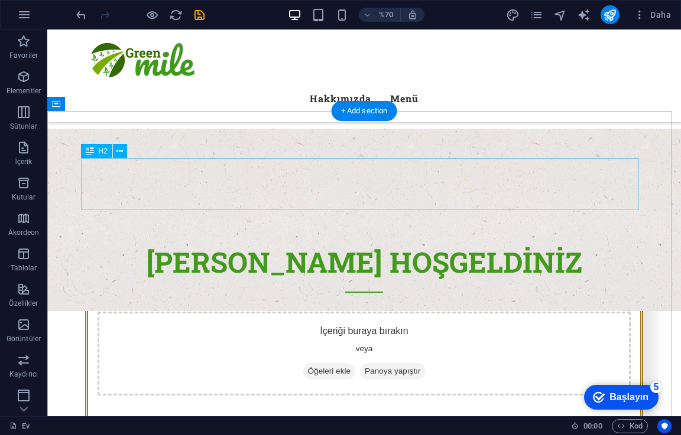
scroll to position [532, 0]
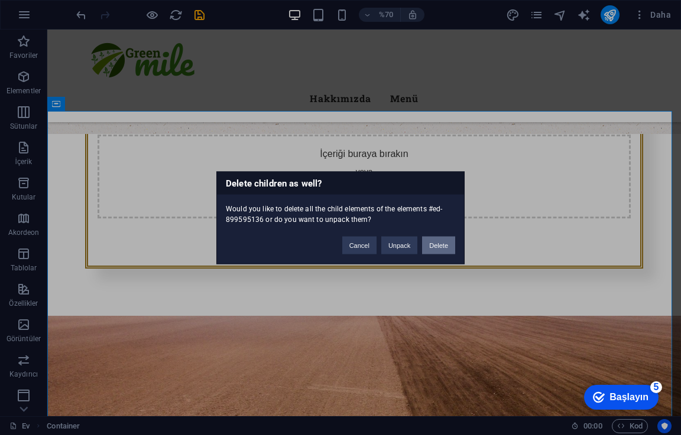
click at [438, 243] on button "Delete" at bounding box center [438, 245] width 33 height 18
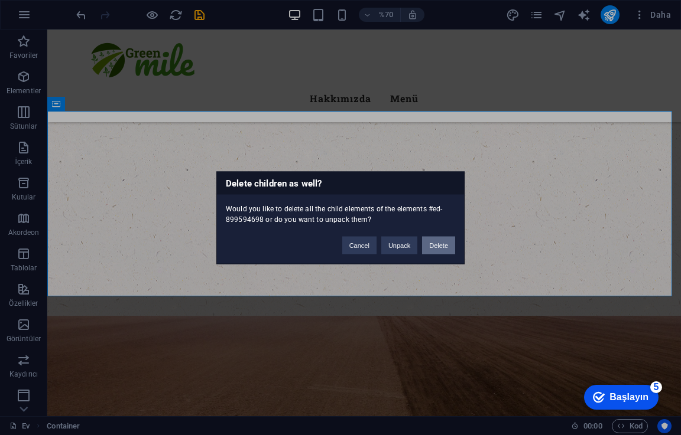
click at [444, 245] on button "Delete" at bounding box center [438, 245] width 33 height 18
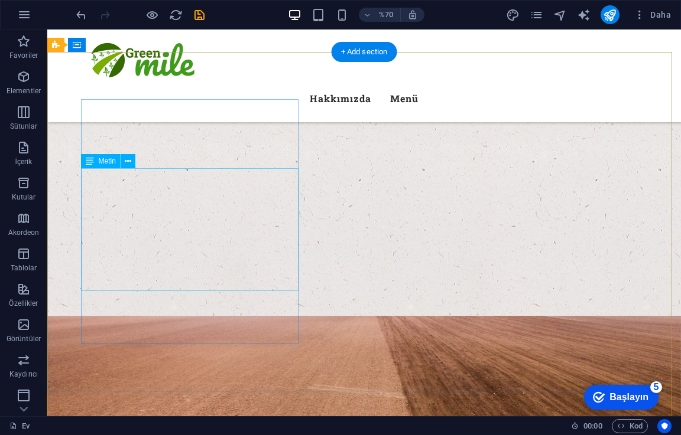
scroll to position [591, 0]
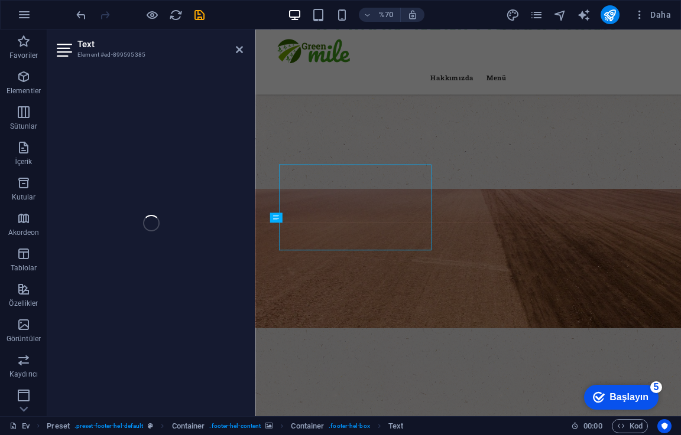
scroll to position [660, 0]
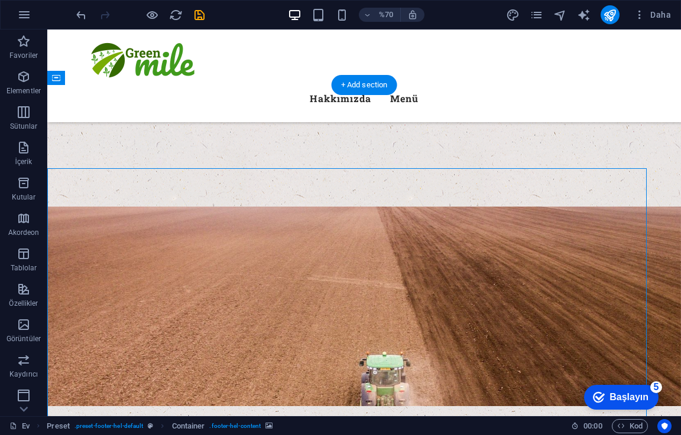
scroll to position [558, 0]
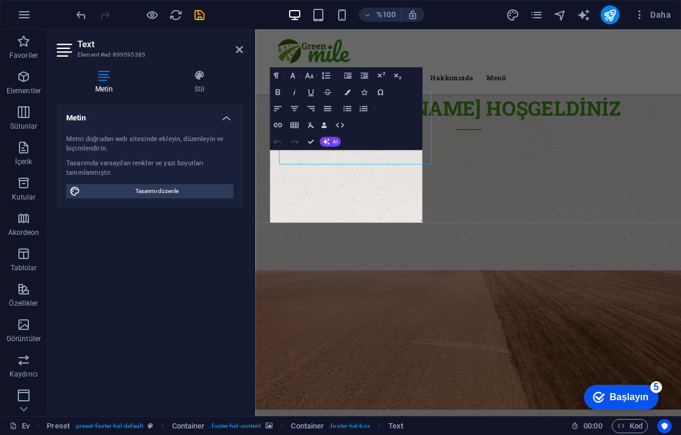
scroll to position [641, 0]
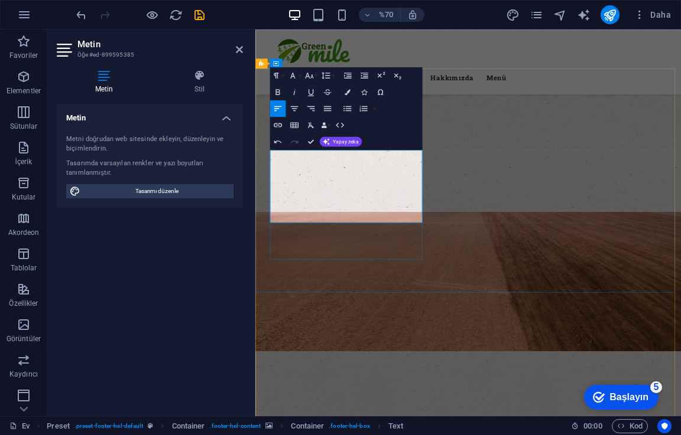
drag, startPoint x: 346, startPoint y: 261, endPoint x: 368, endPoint y: 266, distance: 22.6
